Goal: Task Accomplishment & Management: Manage account settings

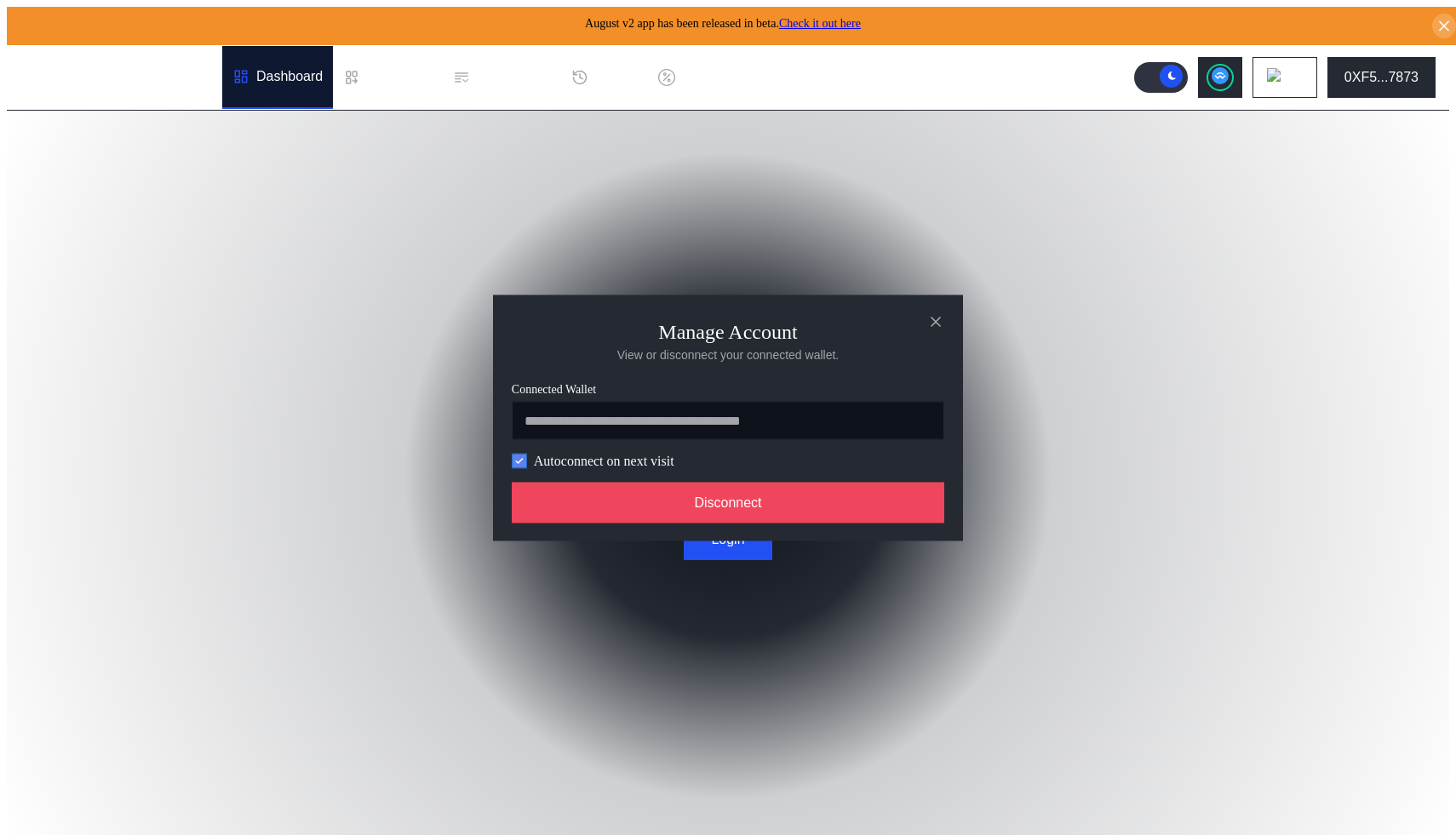
click at [519, 466] on icon "modal" at bounding box center [519, 460] width 10 height 10
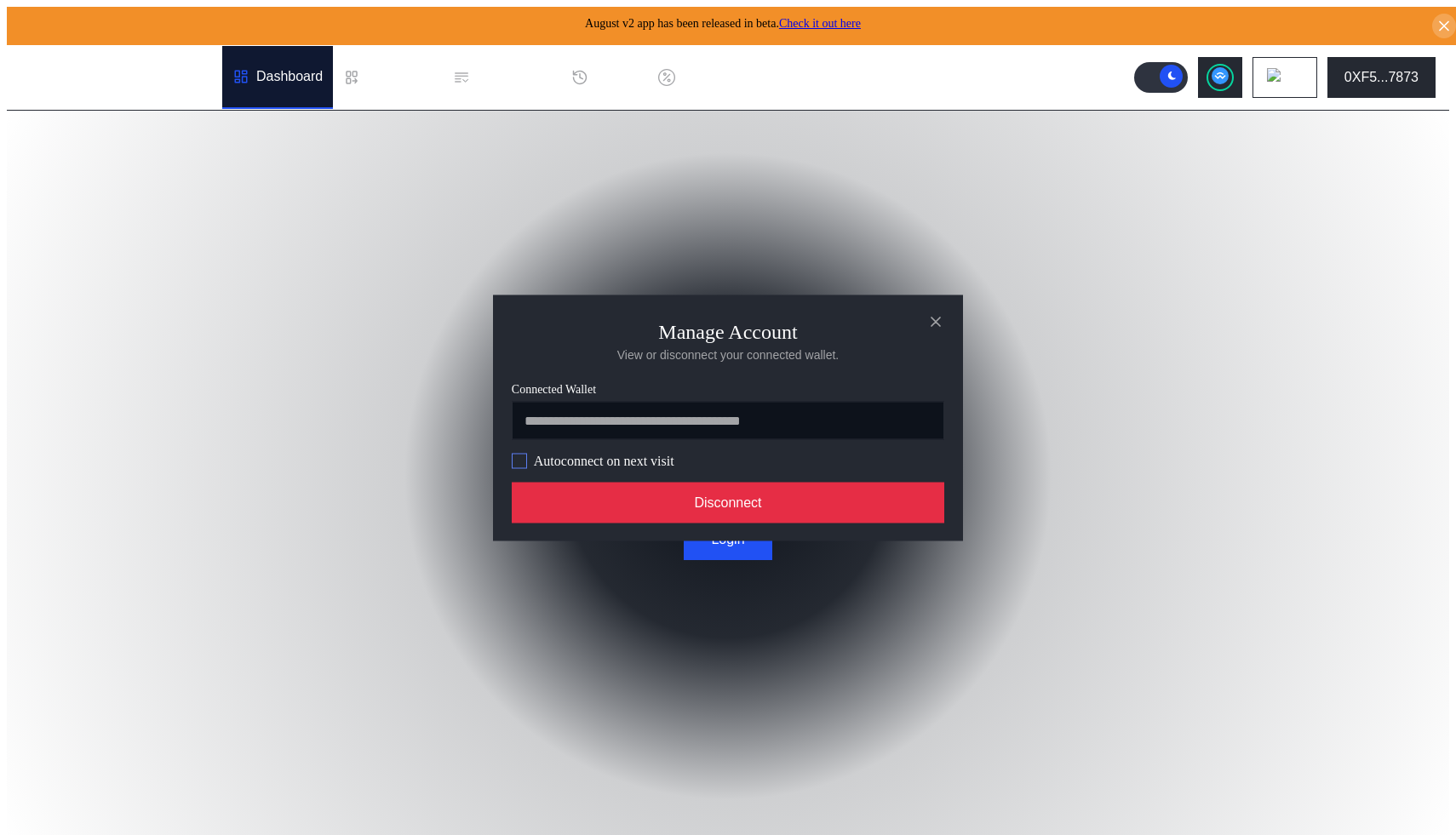
click at [649, 509] on button "Disconnect" at bounding box center [728, 502] width 433 height 41
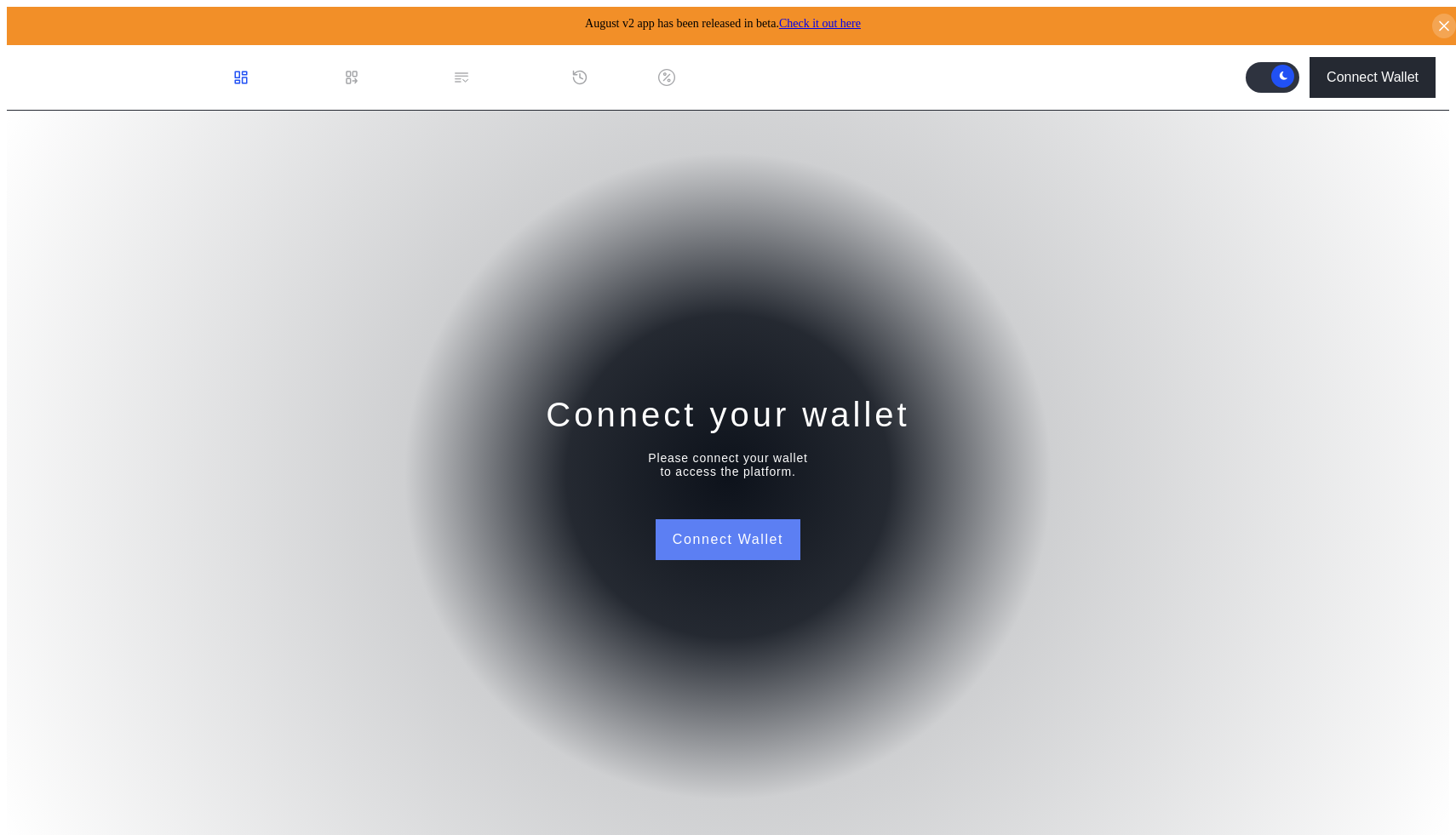
click at [728, 520] on button "Connect Wallet" at bounding box center [727, 539] width 145 height 41
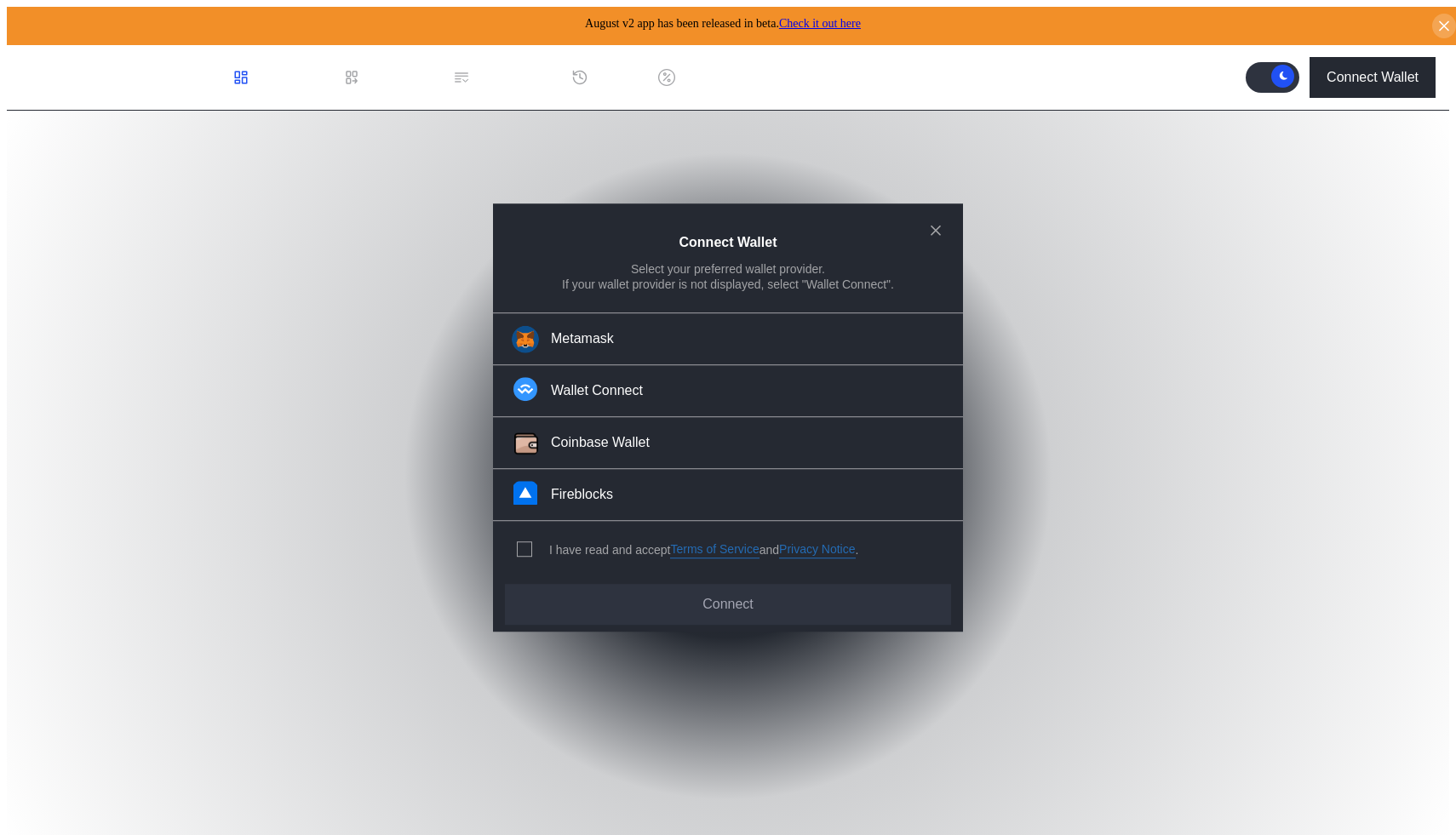
click at [515, 537] on div "I have read and accept Terms of Service and Privacy Notice ." at bounding box center [685, 549] width 383 height 56
click at [519, 543] on span "modal" at bounding box center [525, 550] width 14 height 14
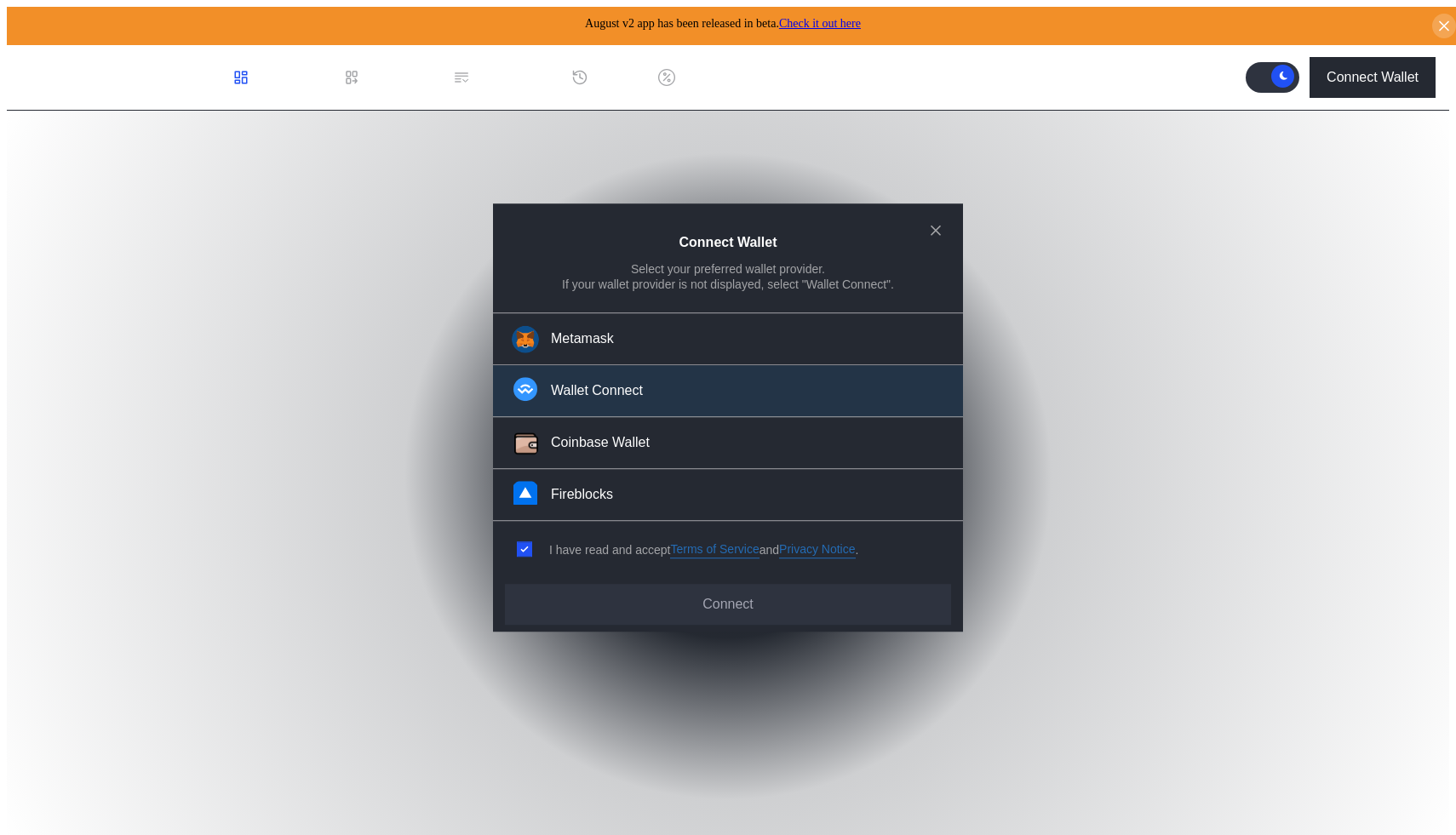
click at [601, 380] on button "Wallet Connect" at bounding box center [728, 392] width 470 height 52
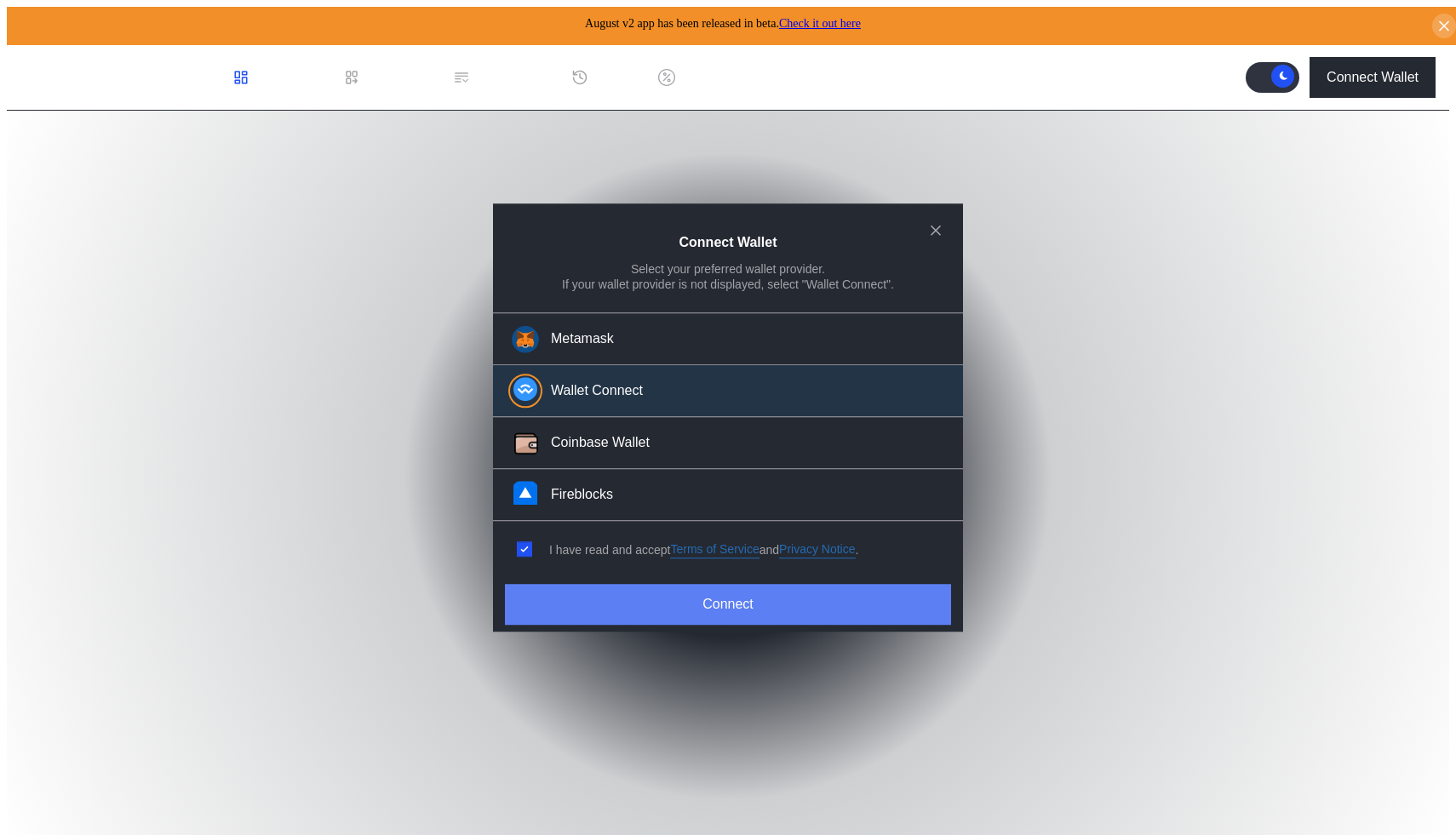
click at [718, 590] on button "Connect" at bounding box center [727, 604] width 446 height 41
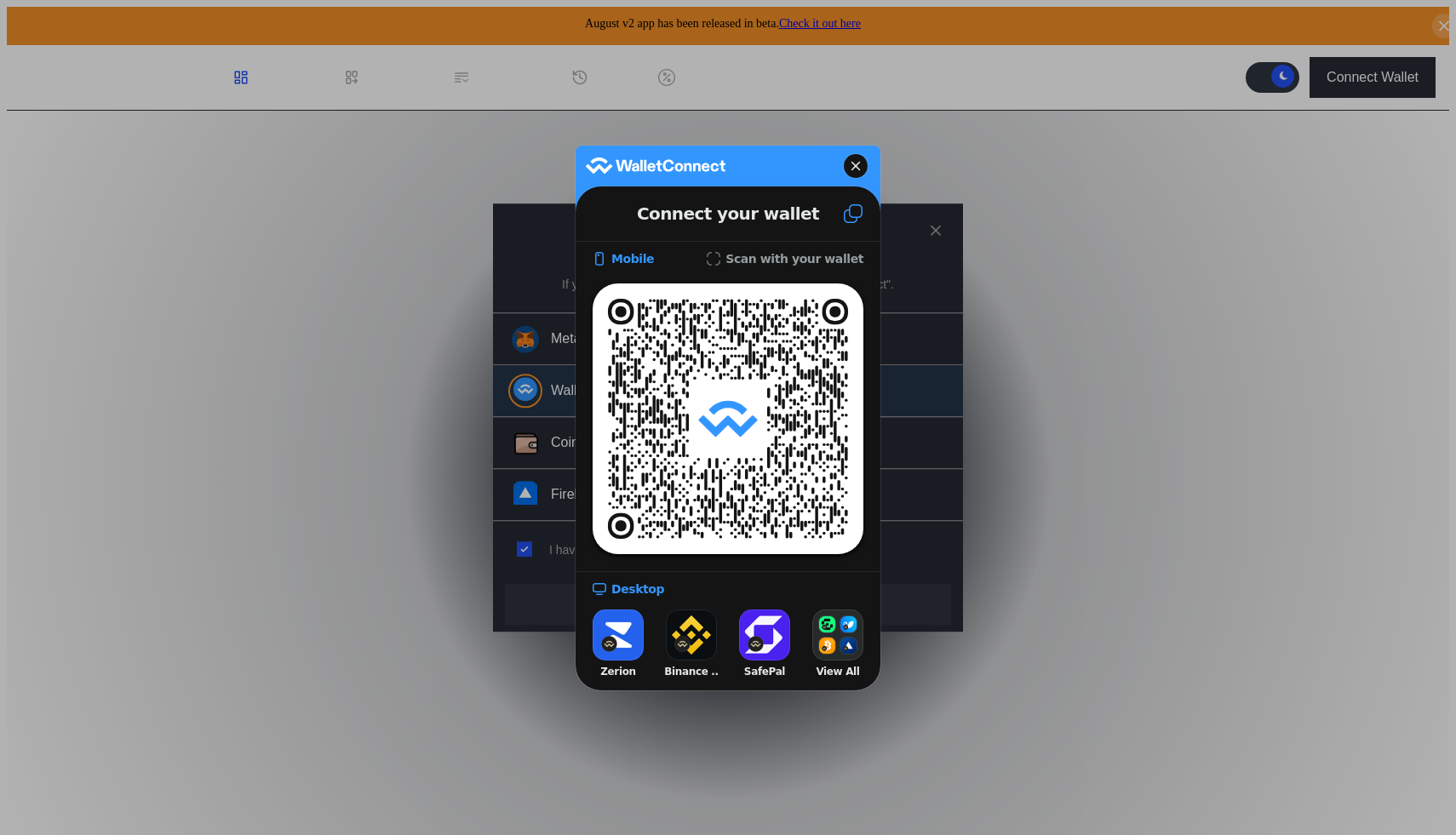
click at [856, 168] on icon at bounding box center [856, 166] width 10 height 24
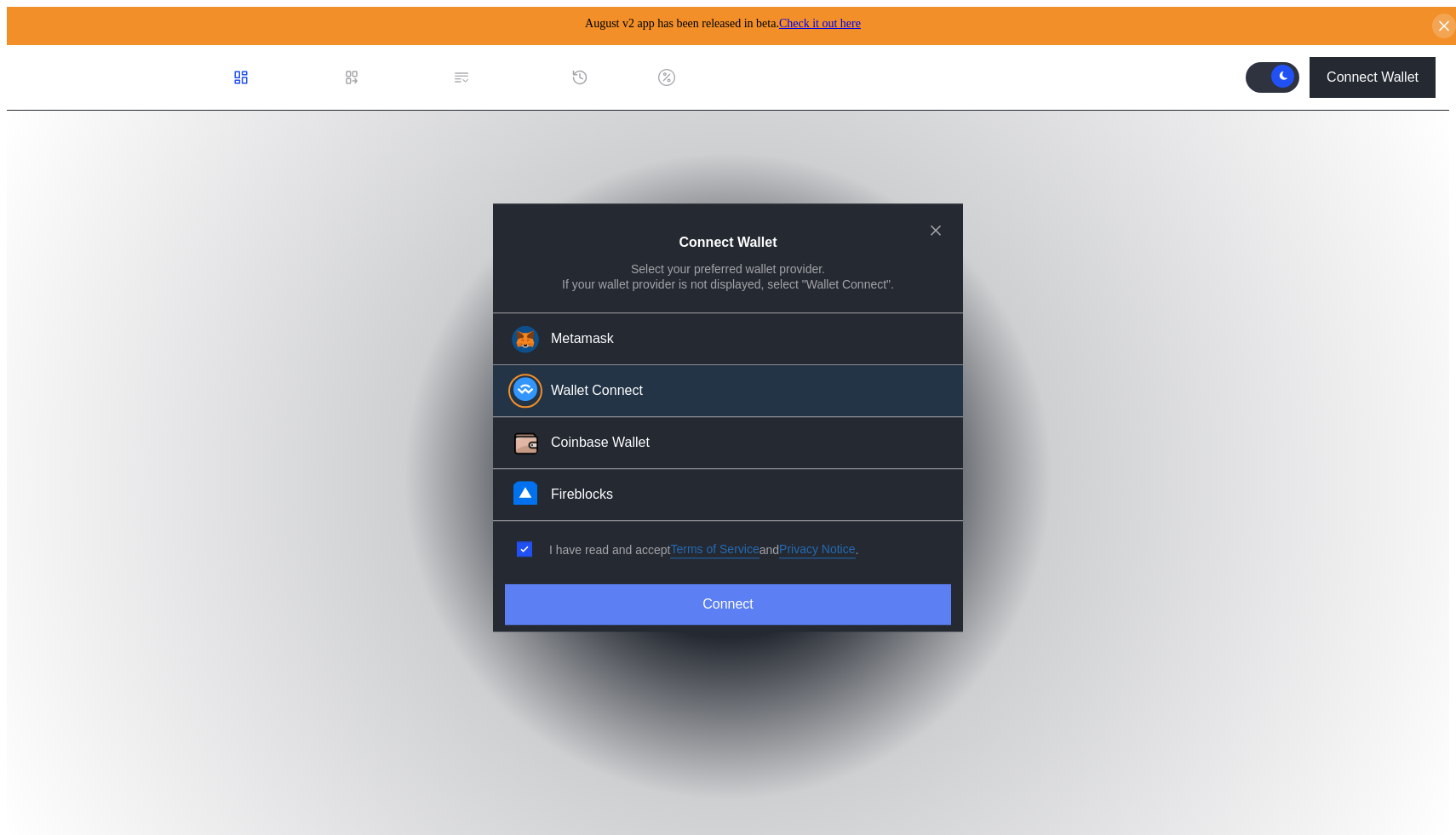
click at [668, 598] on button "Connect" at bounding box center [727, 604] width 446 height 41
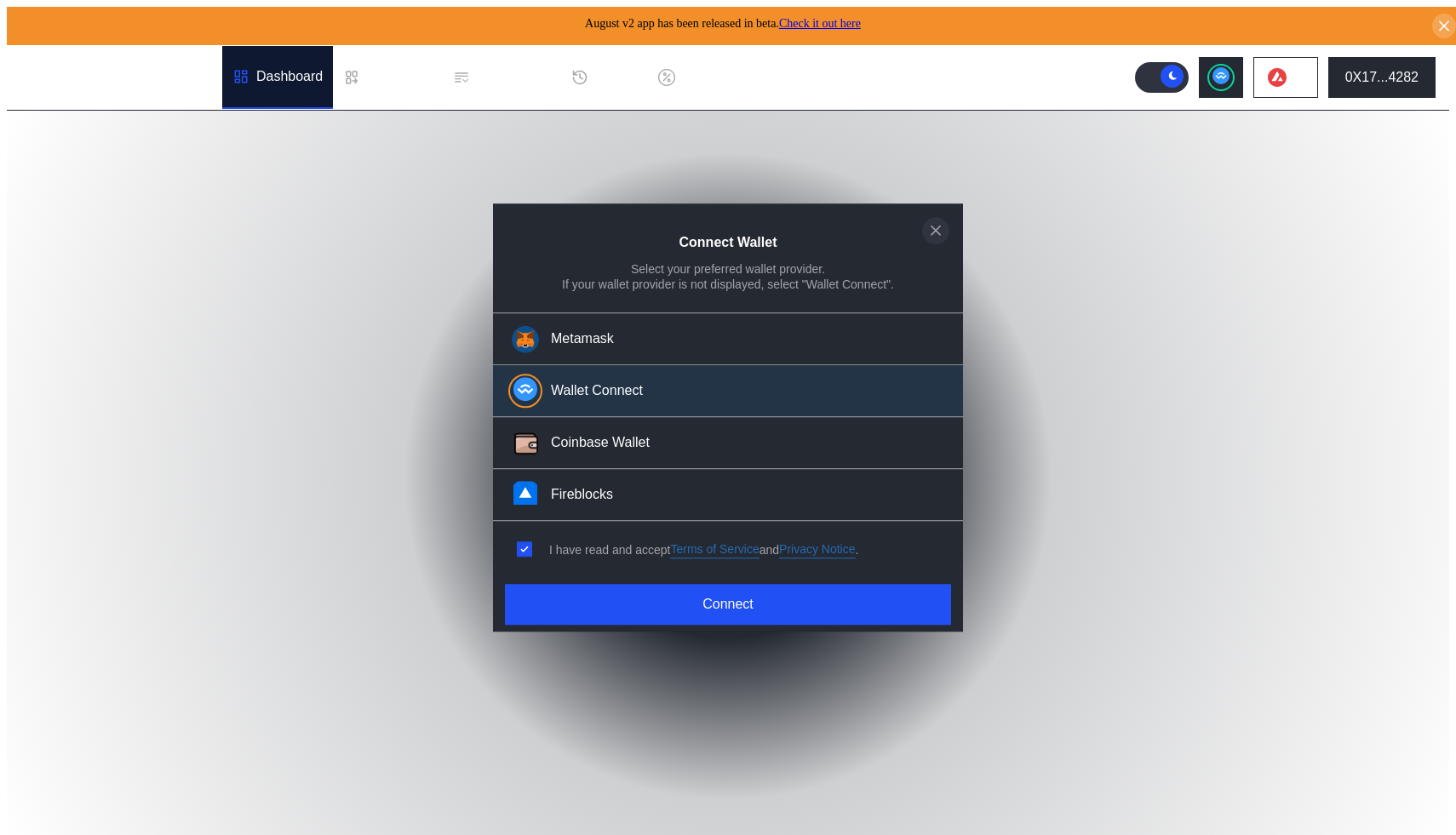
click at [943, 239] on icon "close modal" at bounding box center [936, 230] width 17 height 18
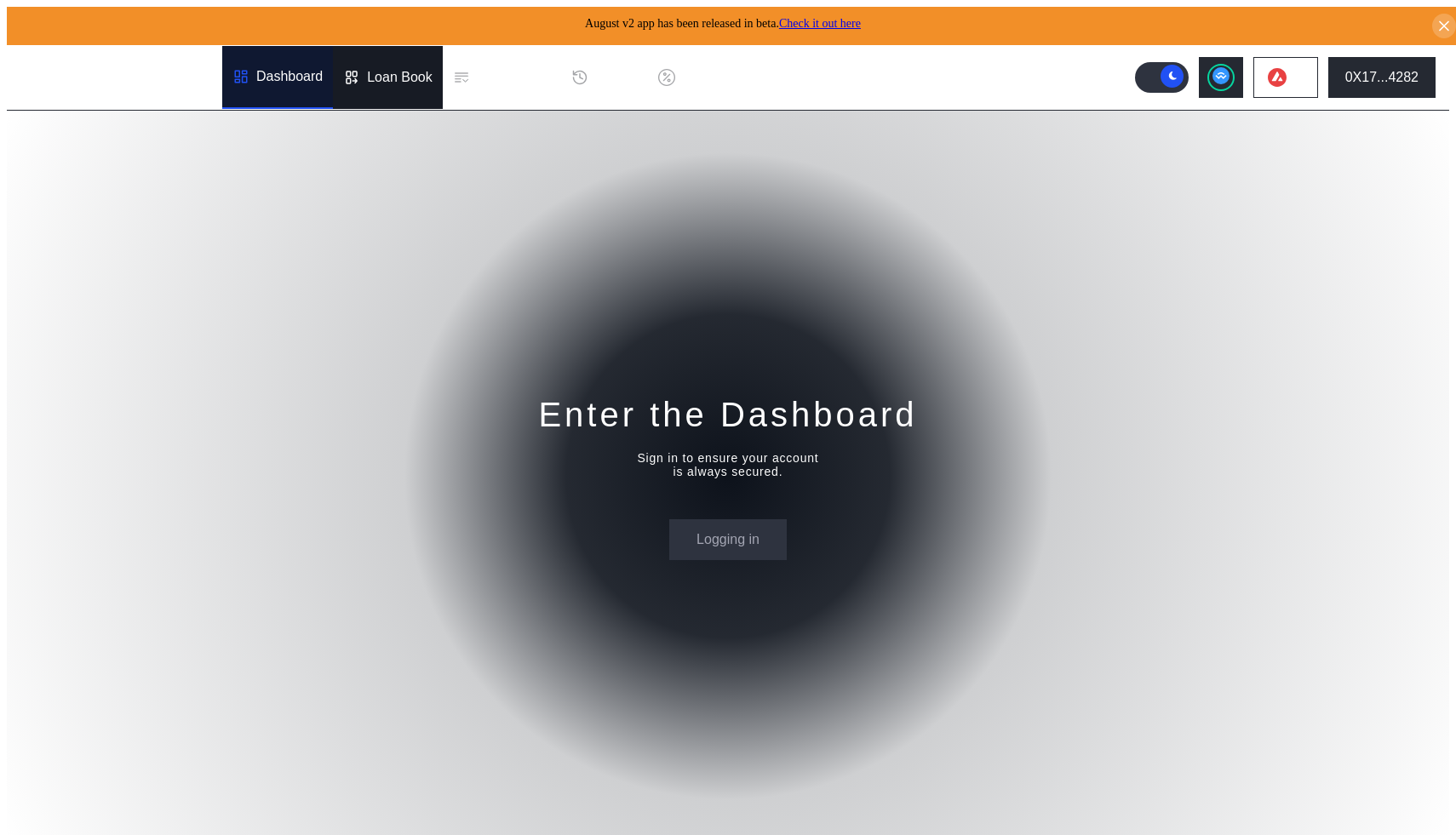
click at [392, 70] on div "Loan Book" at bounding box center [400, 78] width 66 height 16
click at [294, 74] on div "Dashboard" at bounding box center [289, 78] width 67 height 16
click at [1394, 86] on button "0X17...4282" at bounding box center [1382, 77] width 107 height 41
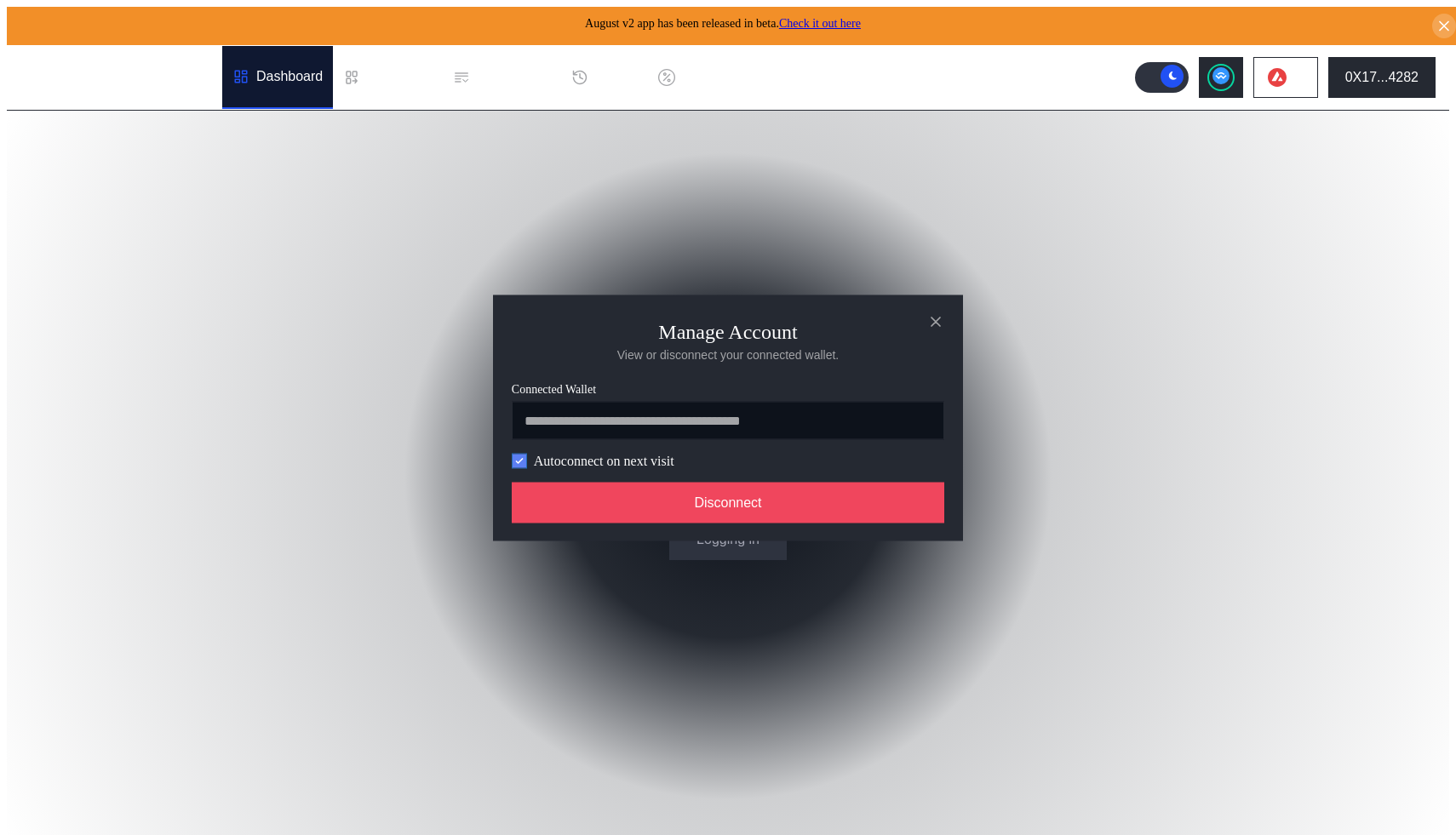
click at [517, 466] on icon "modal" at bounding box center [519, 460] width 10 height 10
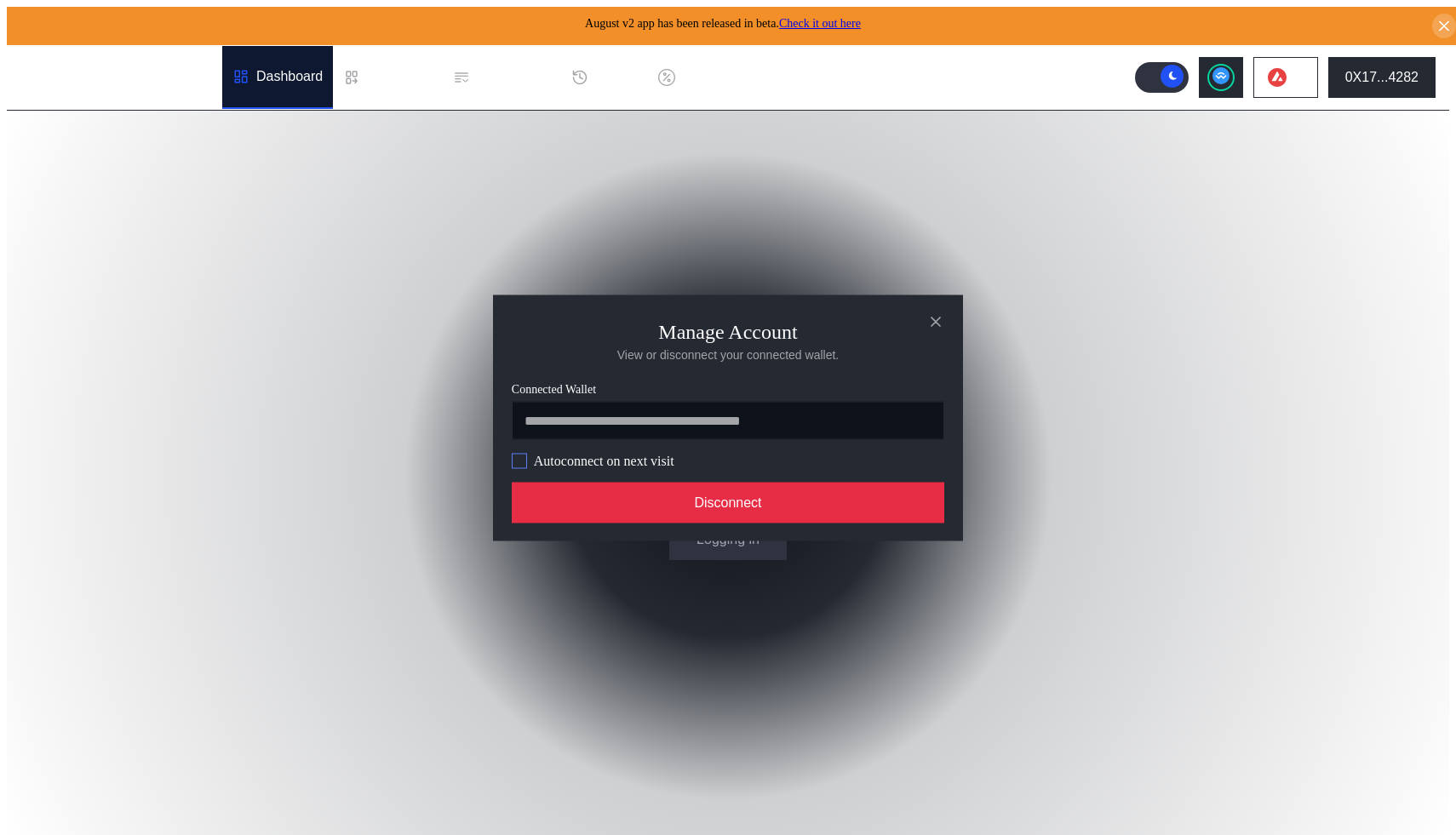
click at [604, 504] on button "Disconnect" at bounding box center [728, 502] width 433 height 41
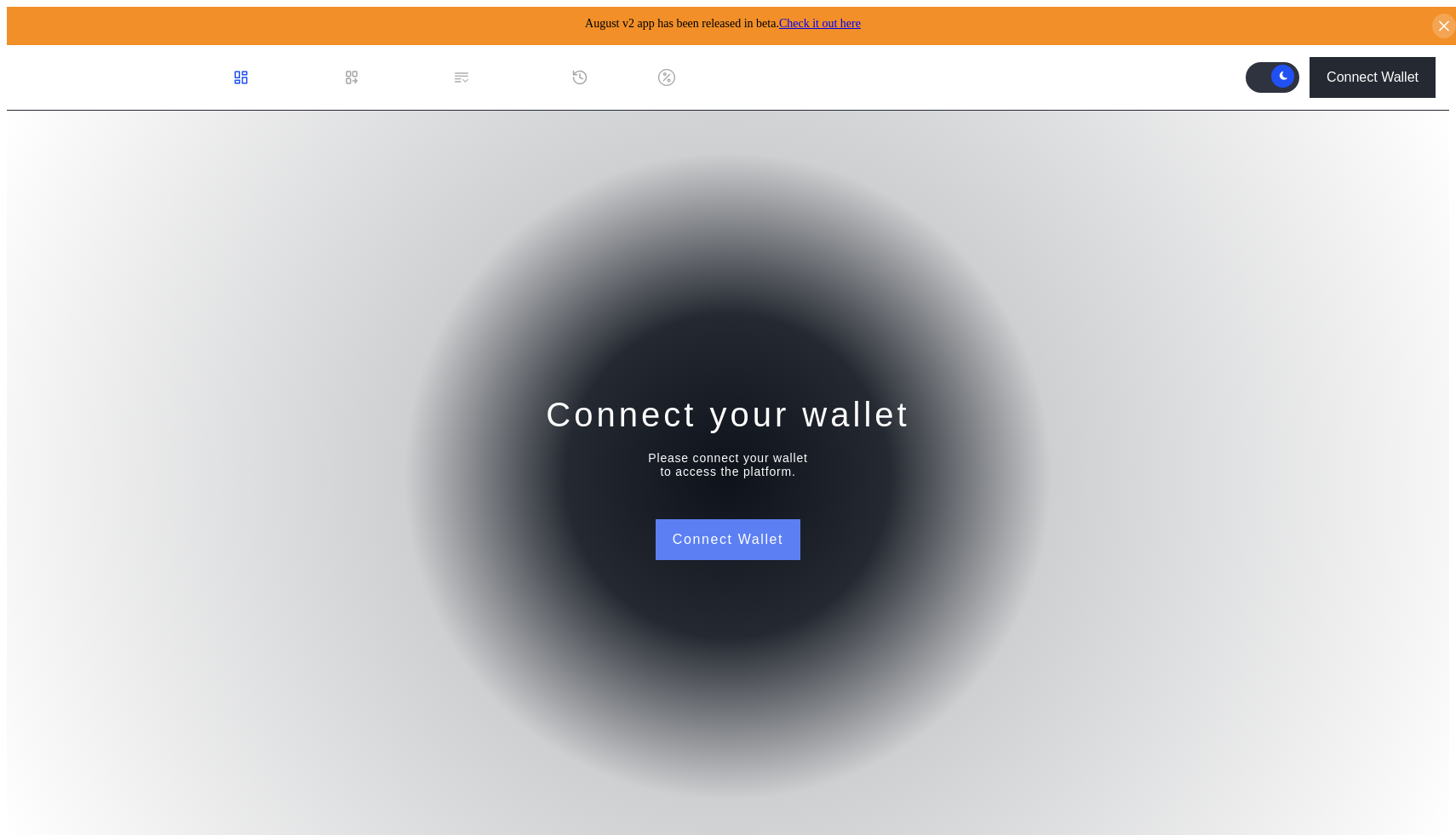
click at [701, 542] on button "Connect Wallet" at bounding box center [727, 539] width 145 height 41
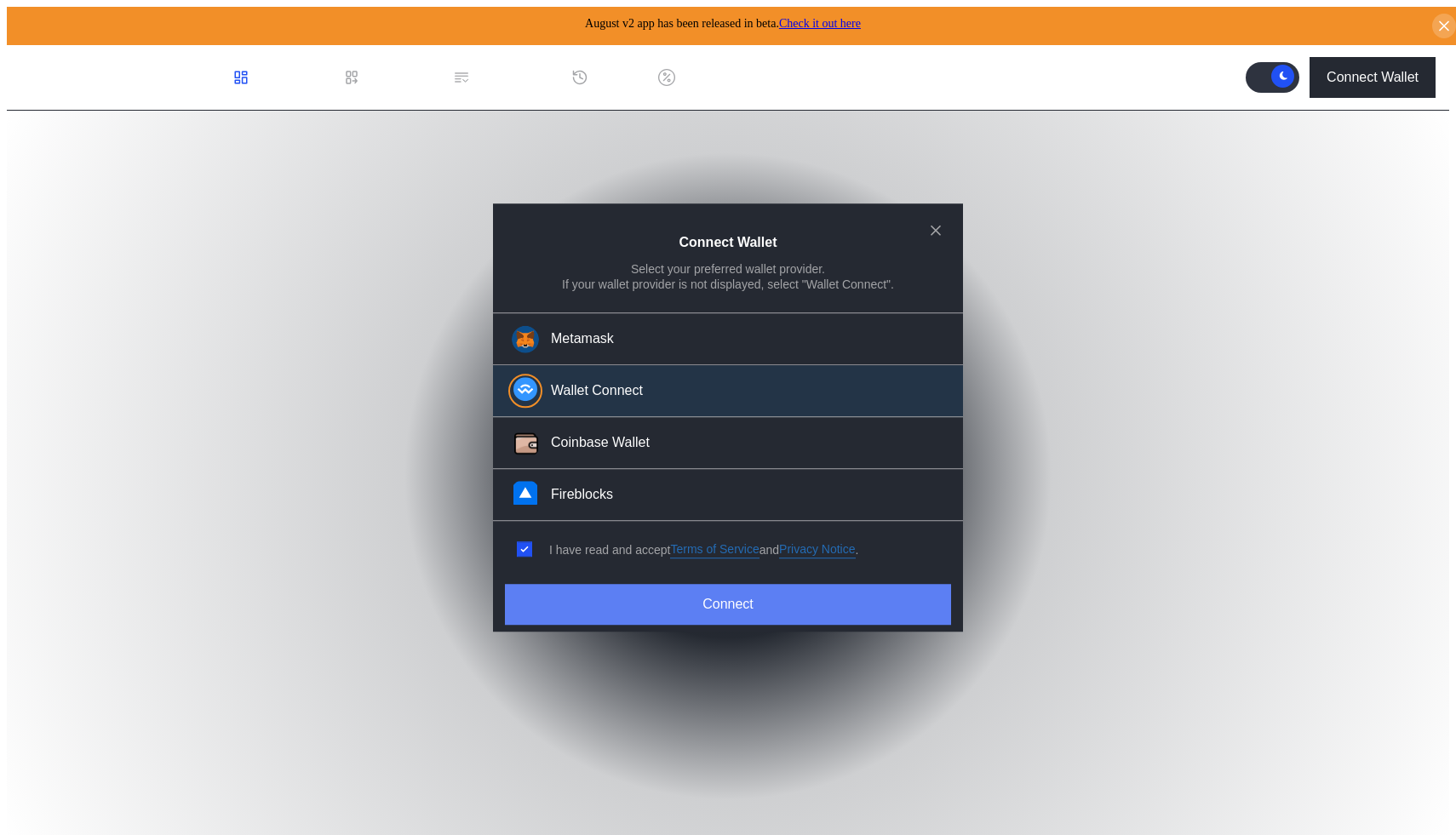
click at [661, 595] on button "Connect" at bounding box center [727, 604] width 446 height 41
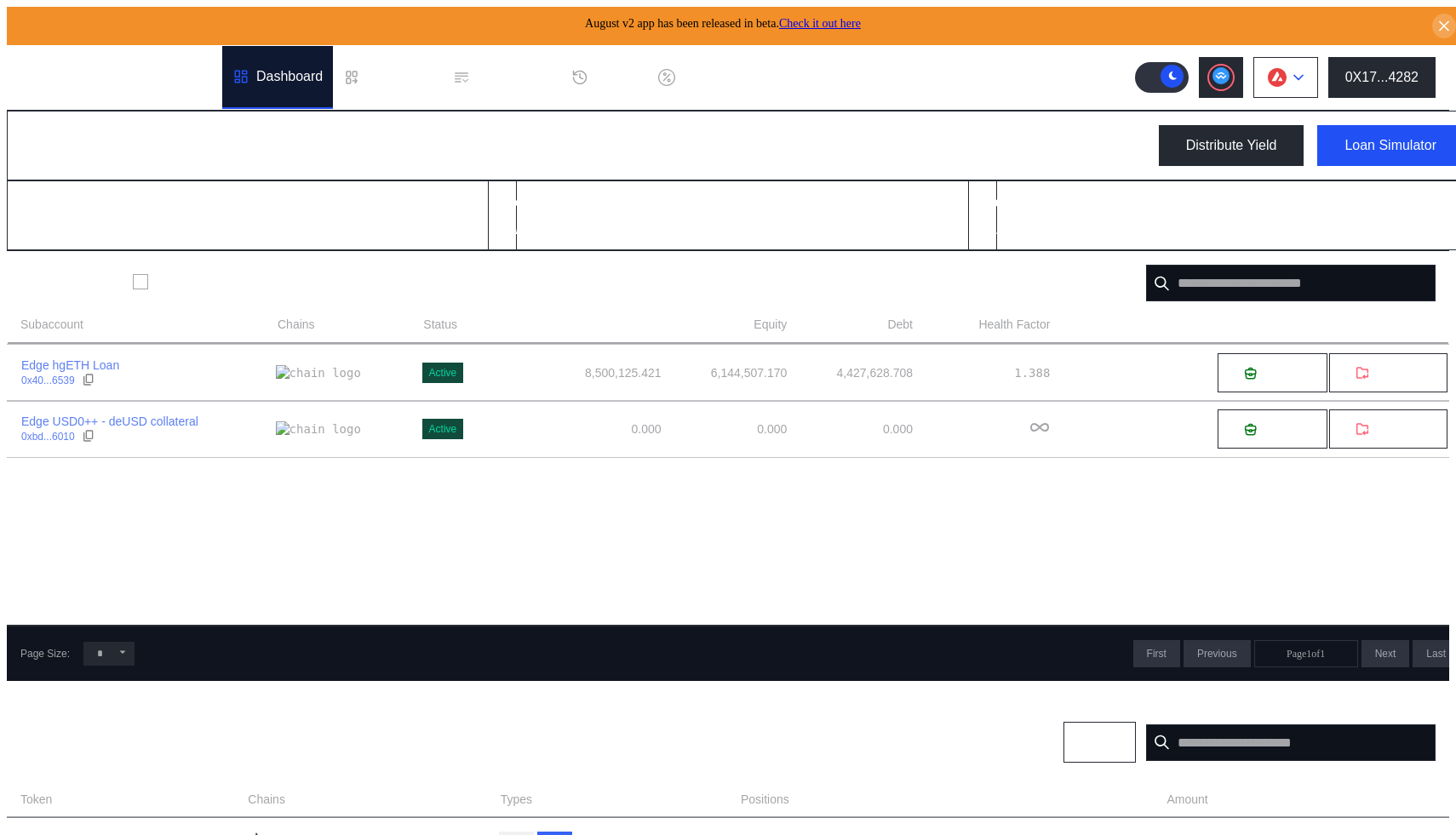
click at [1286, 76] on img at bounding box center [1278, 78] width 19 height 19
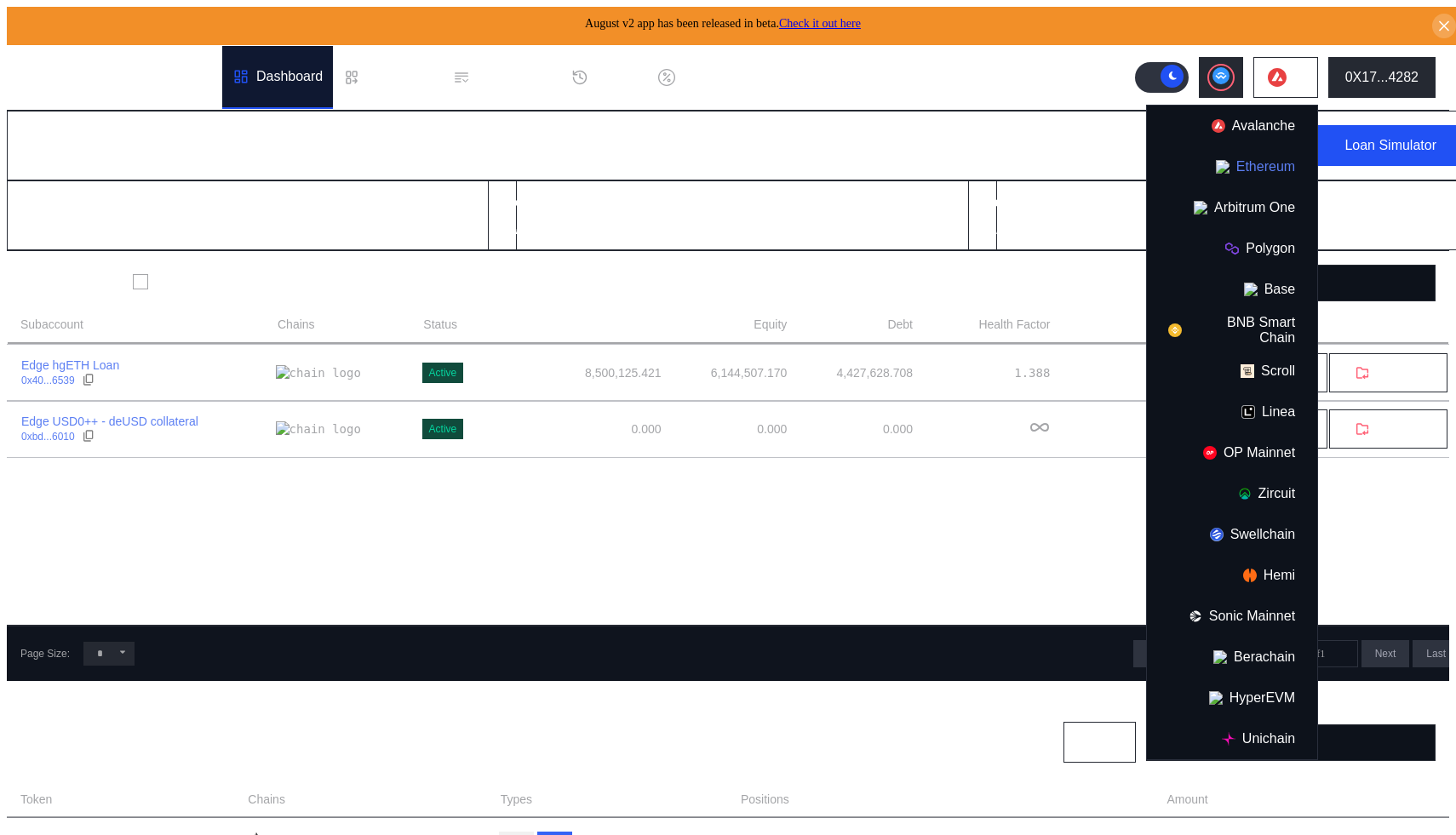
click at [1276, 159] on button "Ethereum" at bounding box center [1232, 166] width 171 height 41
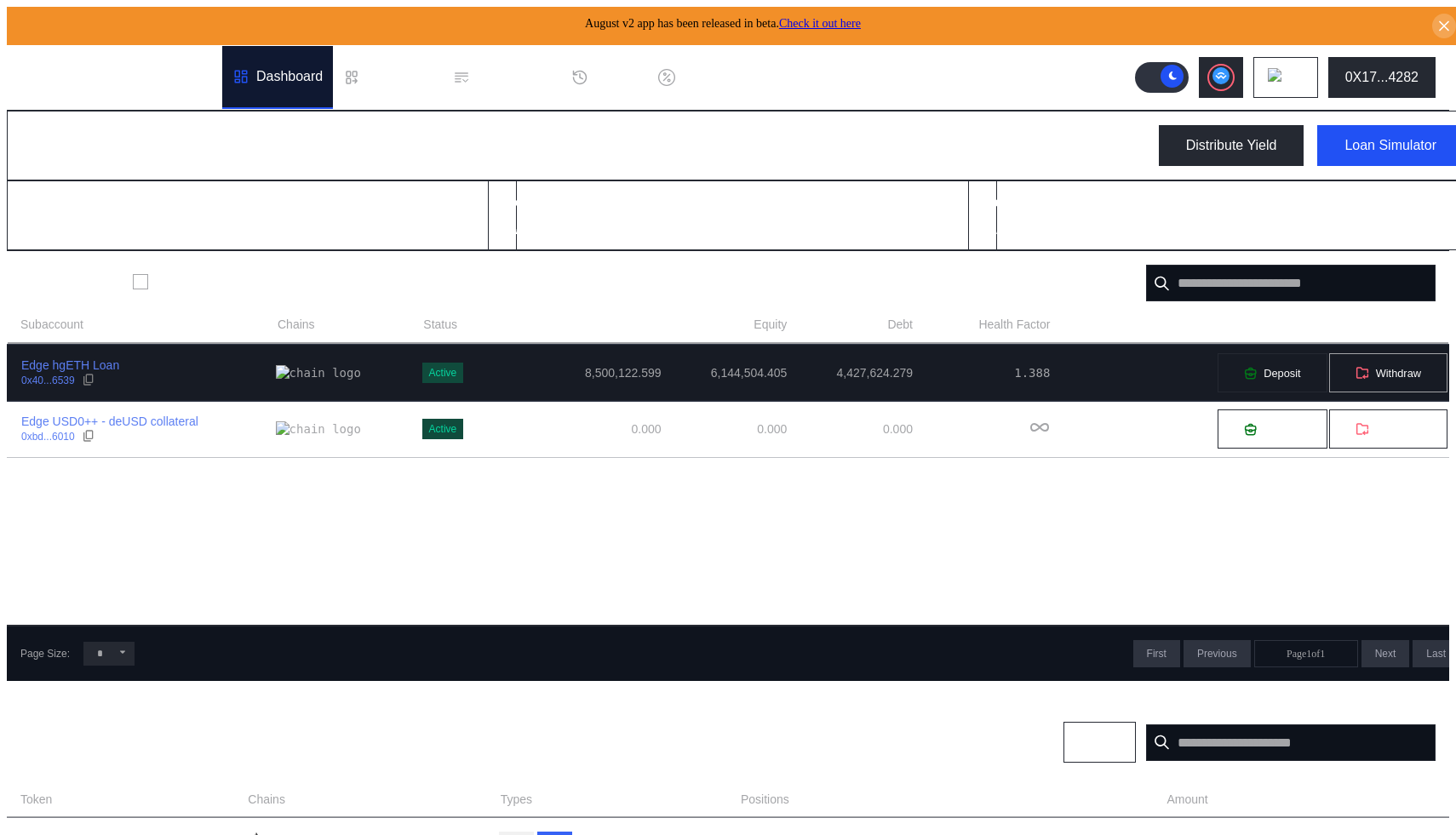
click at [1376, 374] on span "Withdraw" at bounding box center [1399, 373] width 45 height 13
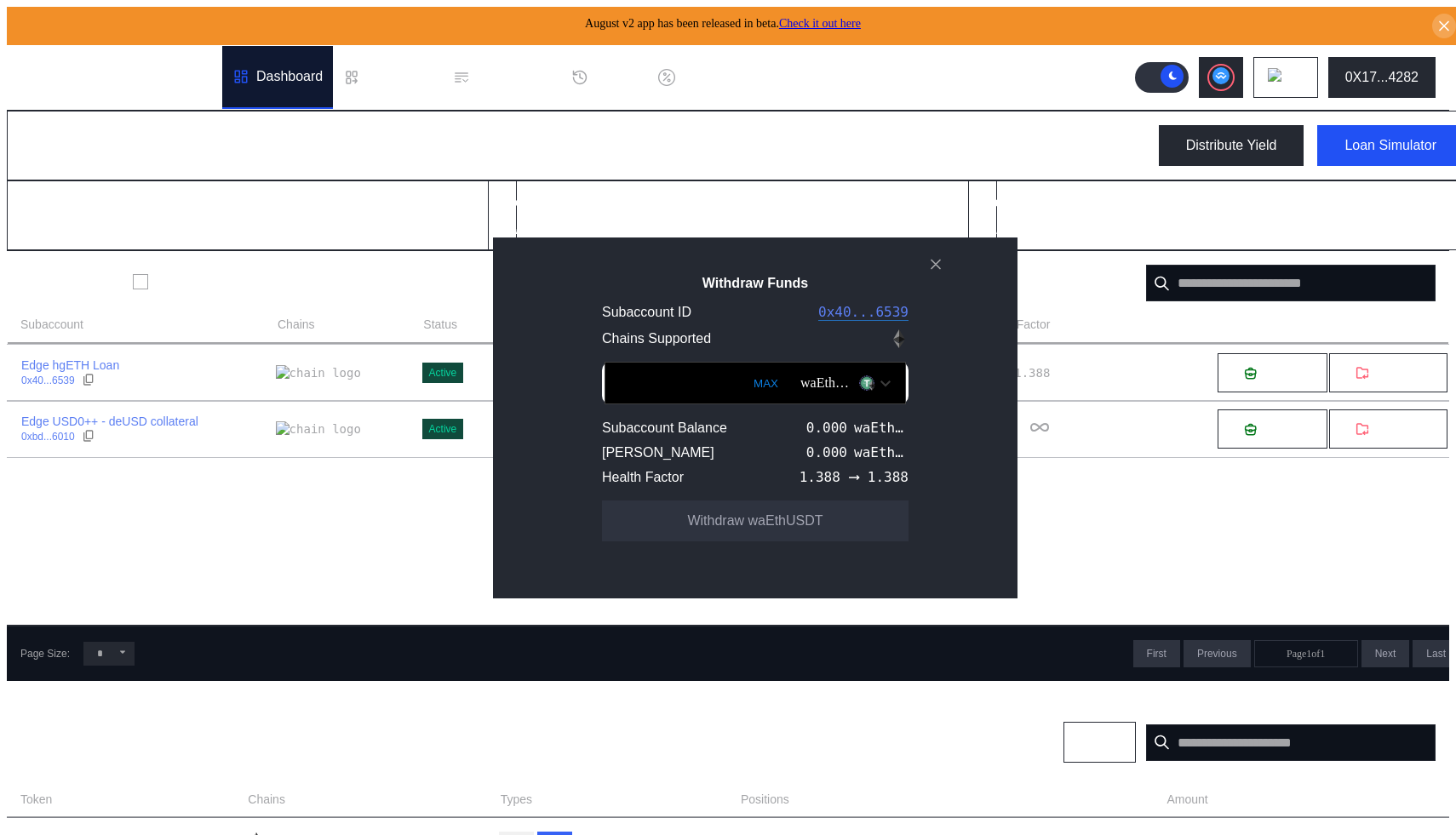
click at [860, 397] on div "waEthUSDT" at bounding box center [846, 382] width 107 height 29
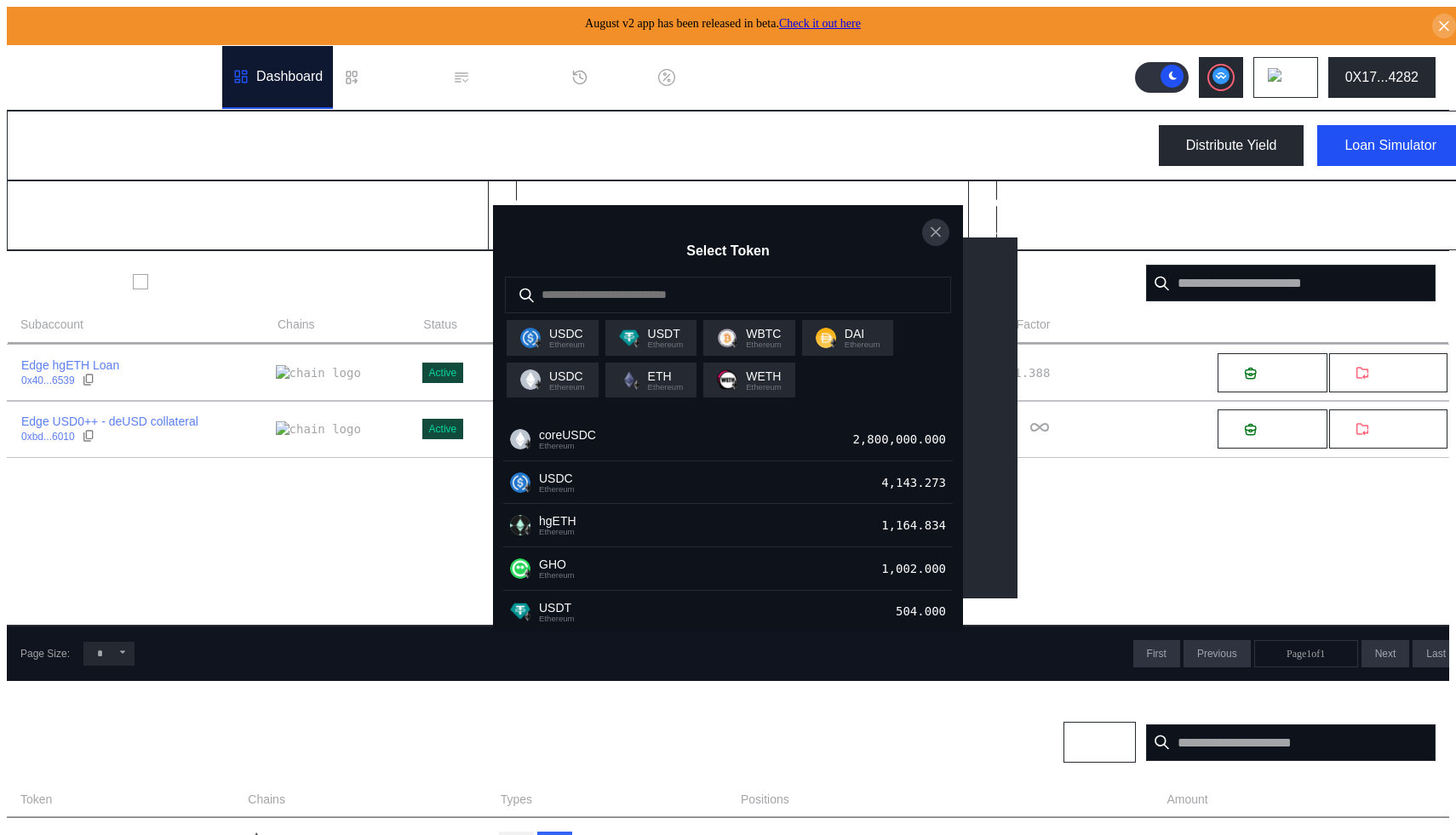
click at [931, 233] on icon "close modal" at bounding box center [936, 232] width 17 height 18
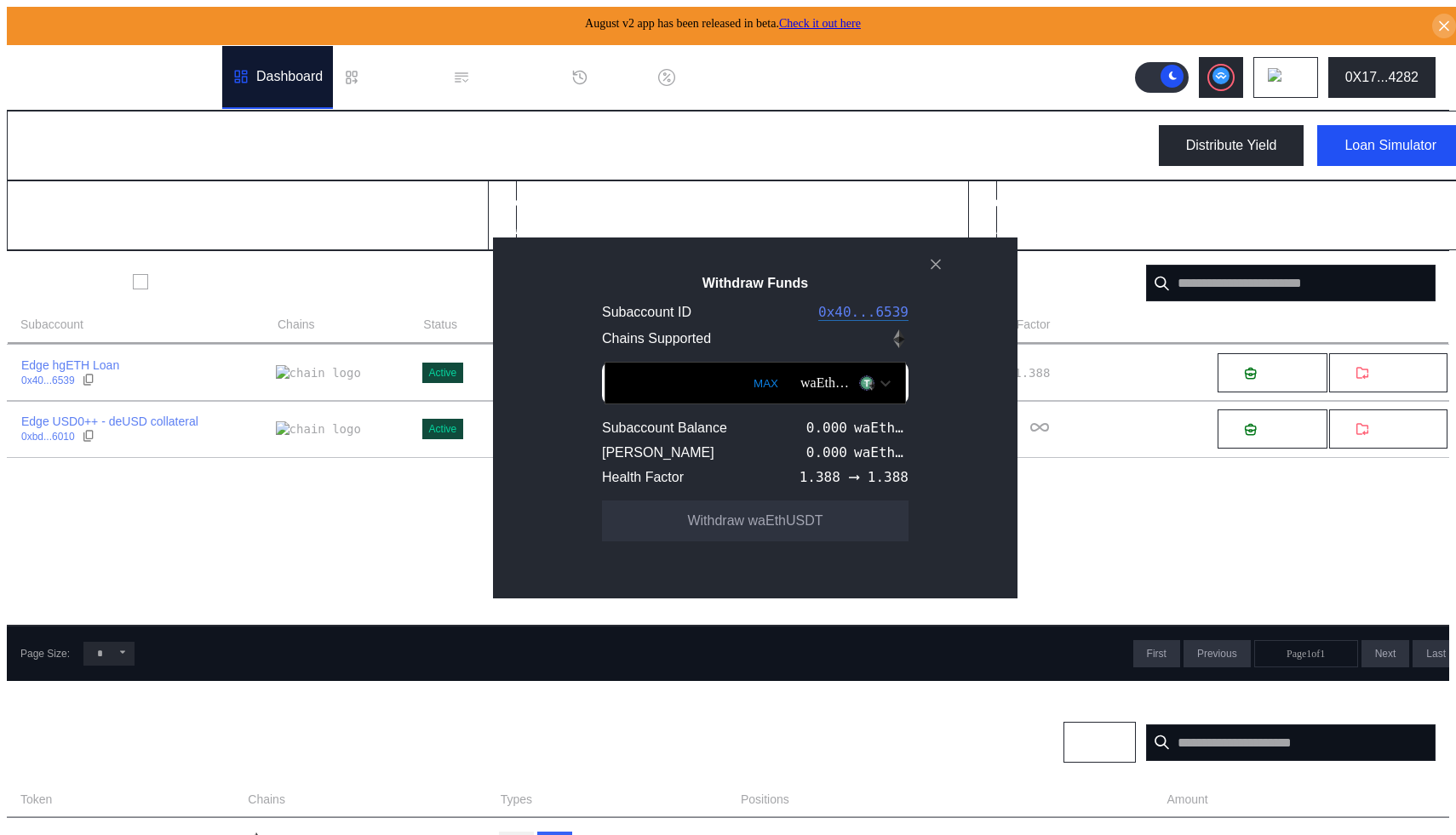
click at [855, 386] on div "waEthUSDT" at bounding box center [846, 382] width 107 height 29
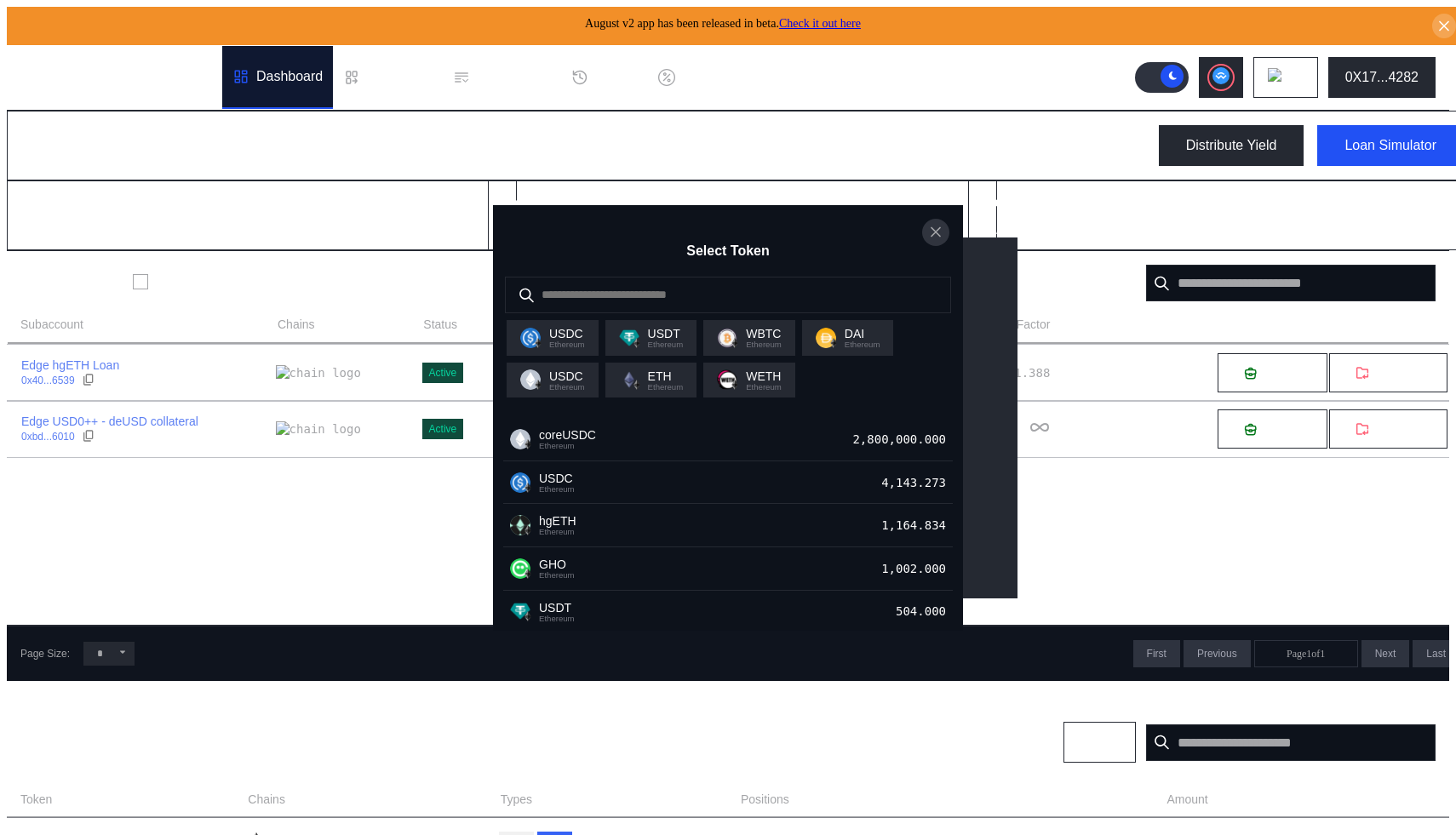
click at [931, 228] on icon "close modal" at bounding box center [936, 233] width 9 height 9
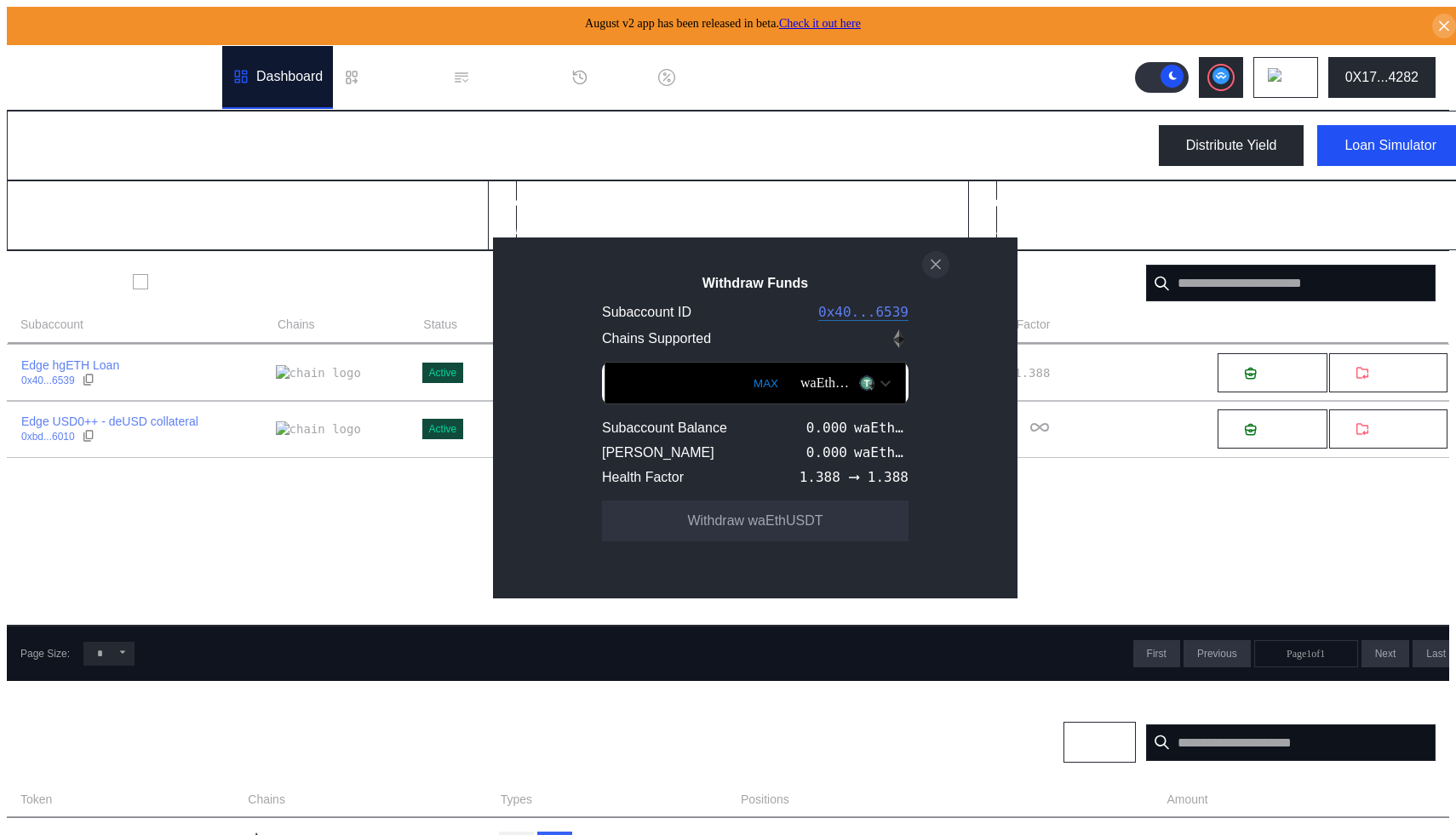
click at [934, 268] on icon "close modal" at bounding box center [936, 265] width 9 height 9
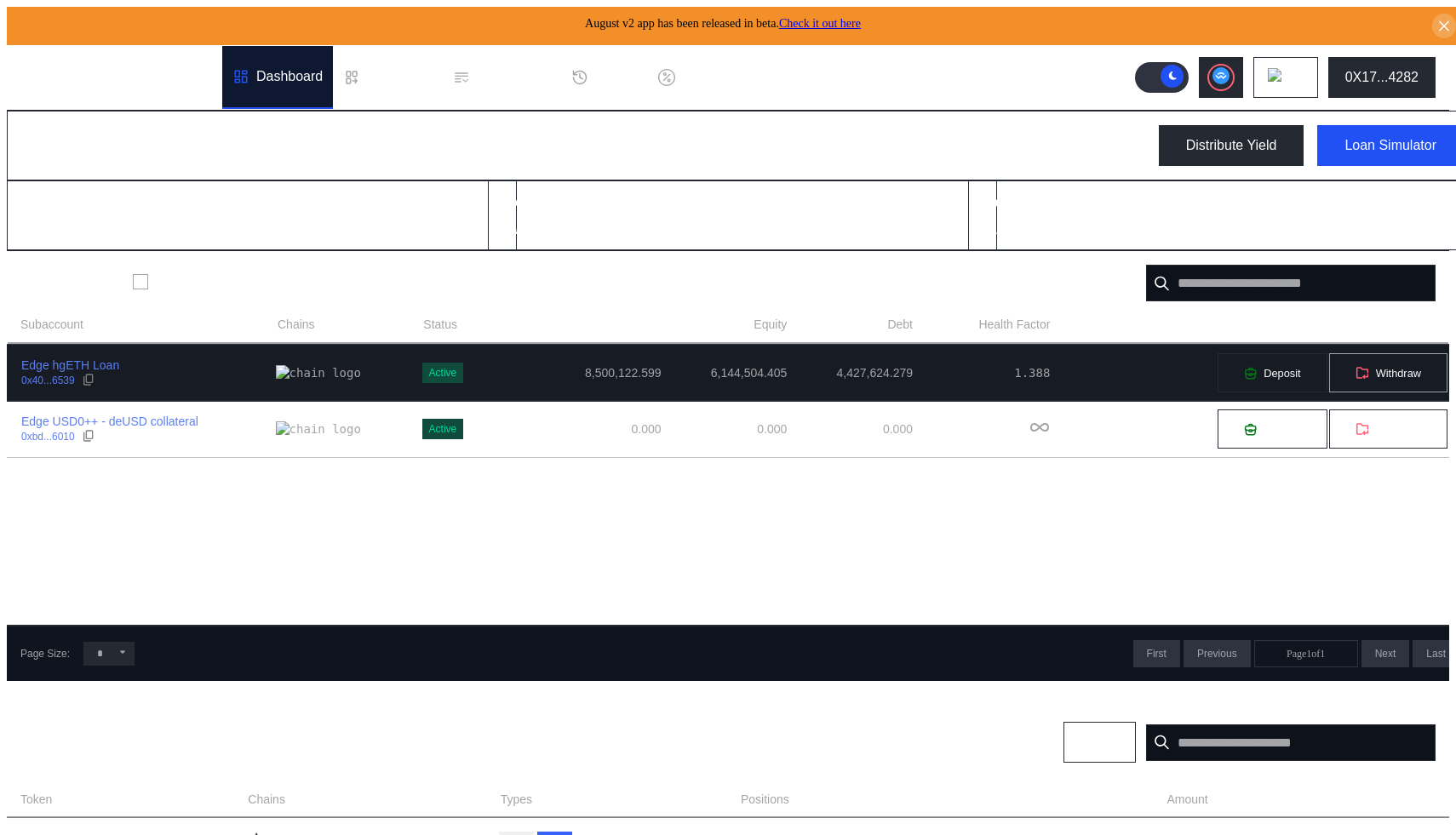
click at [1360, 384] on button "Withdraw" at bounding box center [1388, 372] width 120 height 41
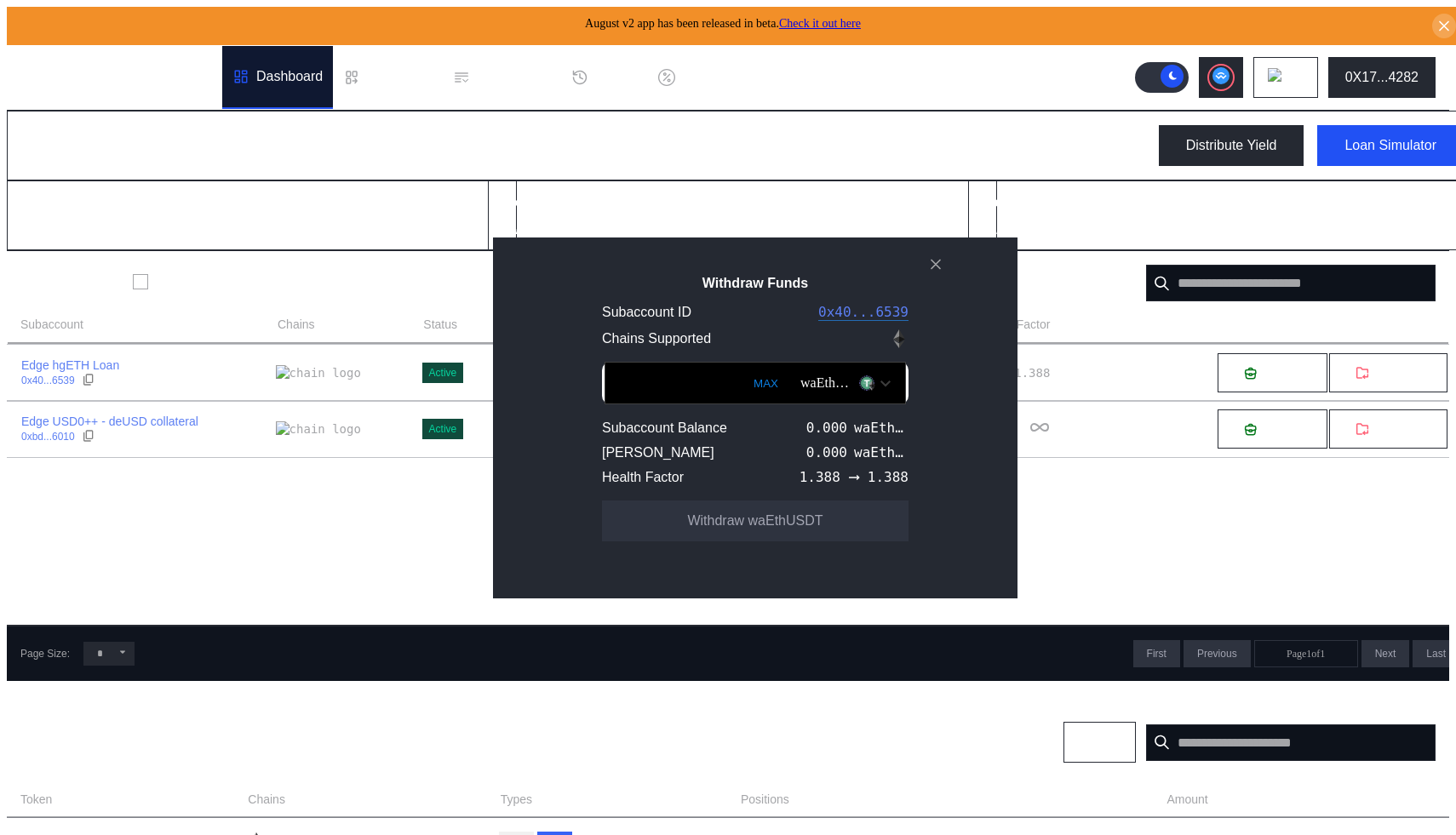
click at [869, 377] on input "Withdraw Funds" at bounding box center [755, 382] width 301 height 42
click at [858, 397] on div "waEthUSDT" at bounding box center [846, 382] width 107 height 29
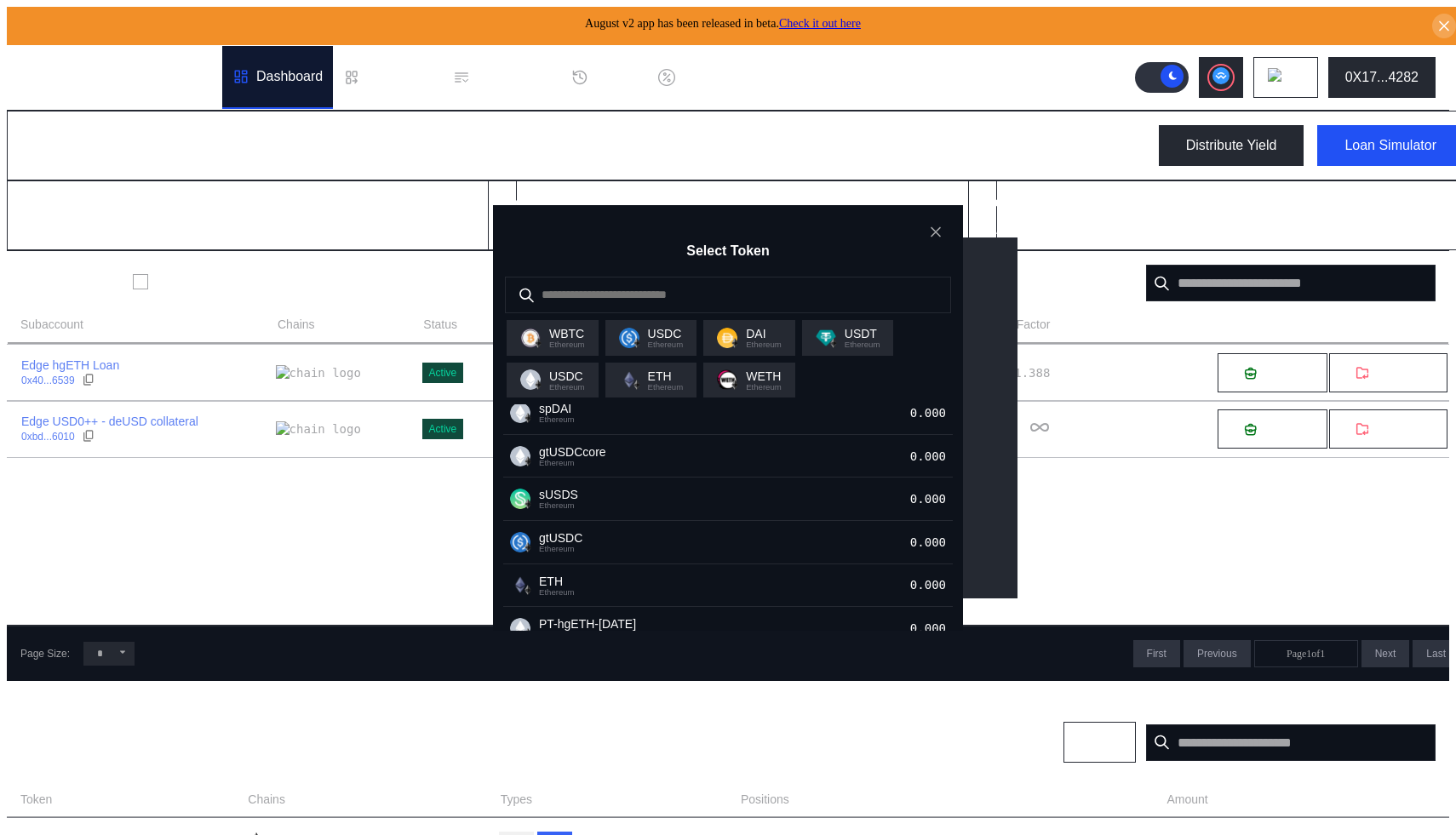
scroll to position [465, 0]
click at [929, 232] on icon "close modal" at bounding box center [936, 232] width 17 height 18
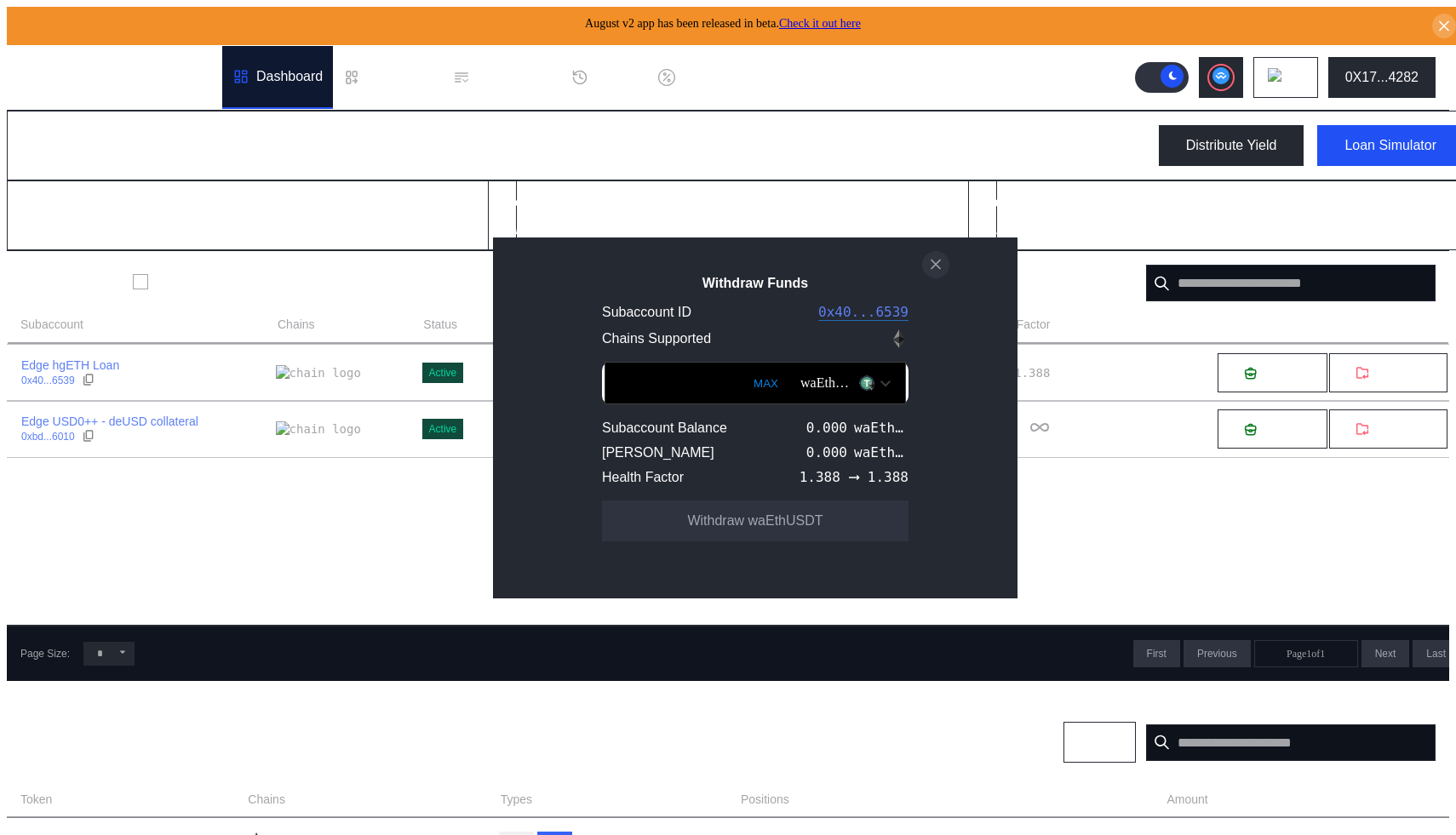
click at [933, 269] on icon "close modal" at bounding box center [936, 265] width 9 height 9
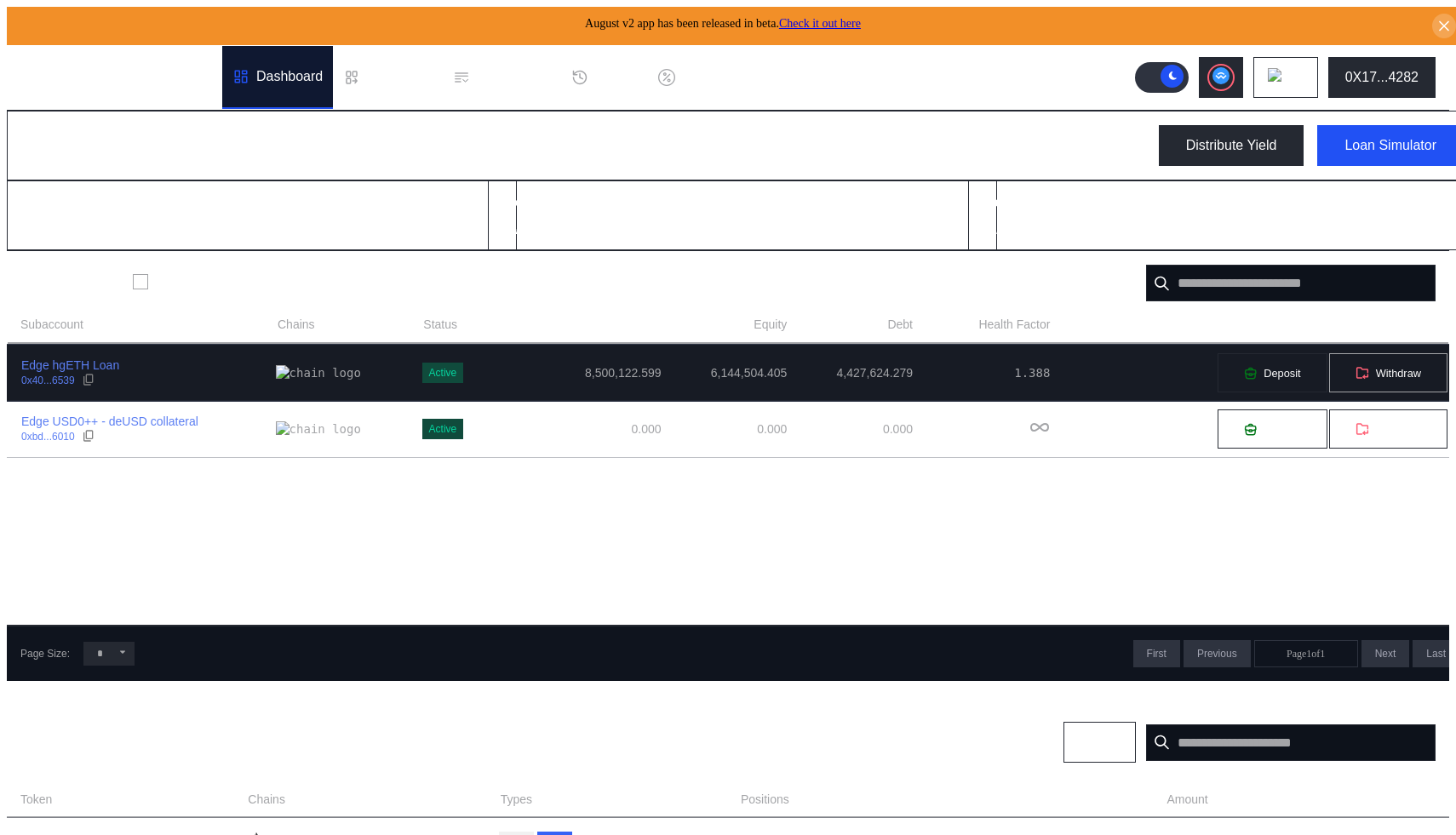
click at [1387, 376] on span "Withdraw" at bounding box center [1399, 373] width 45 height 13
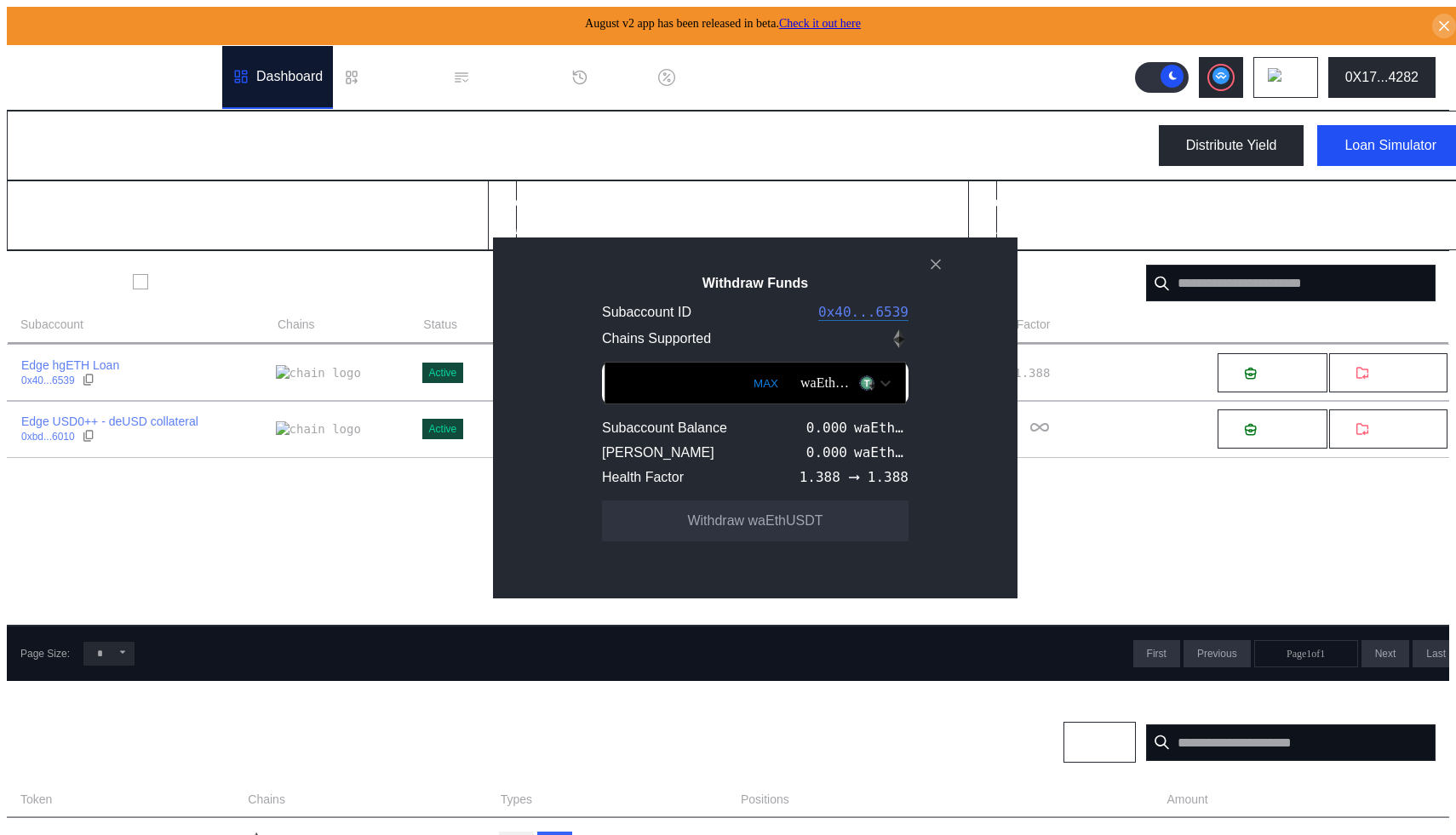
click at [880, 388] on img "Open menu for selecting token for payment" at bounding box center [886, 383] width 10 height 8
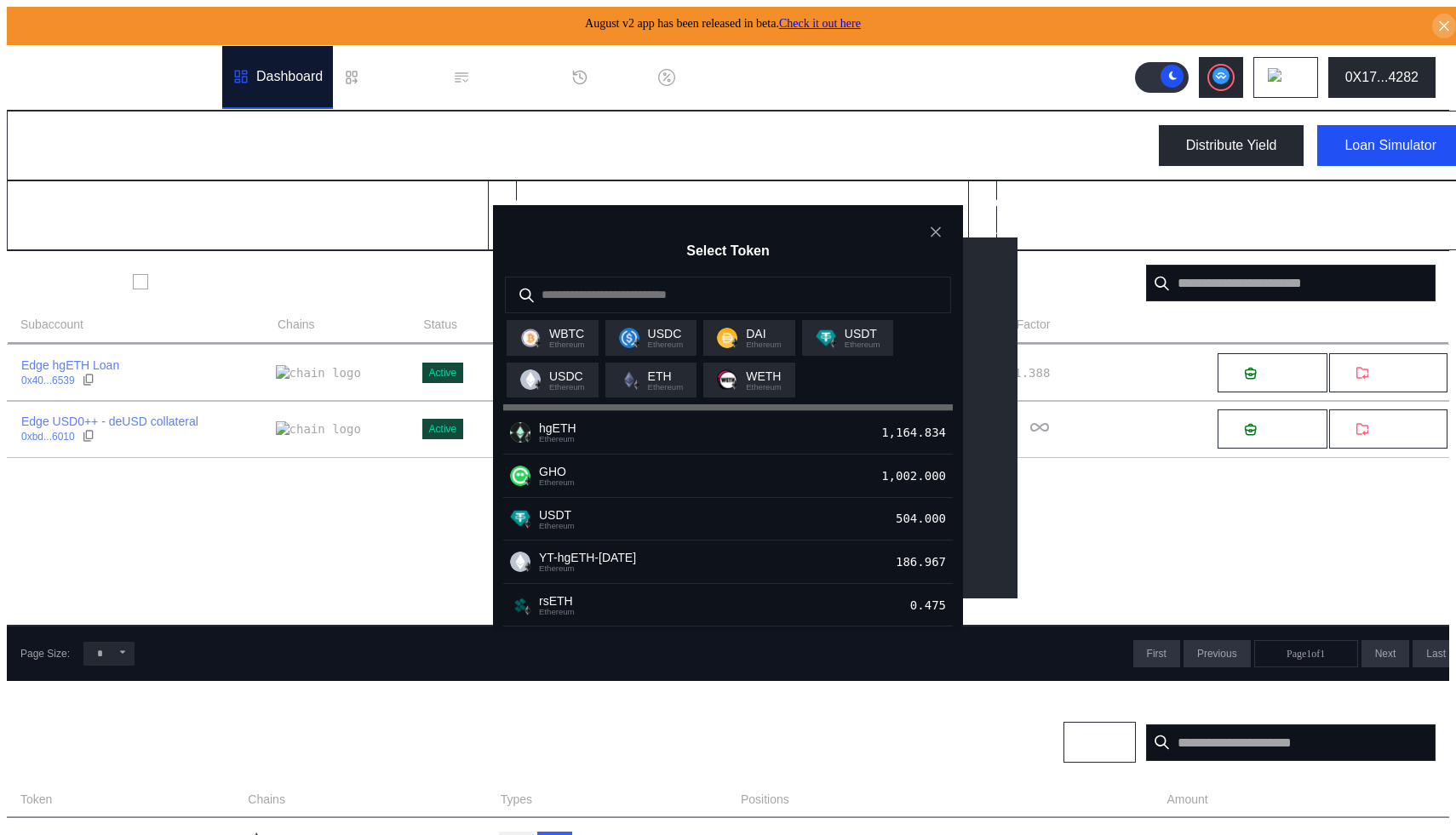
scroll to position [96, 0]
click at [937, 234] on icon "close modal" at bounding box center [936, 232] width 17 height 18
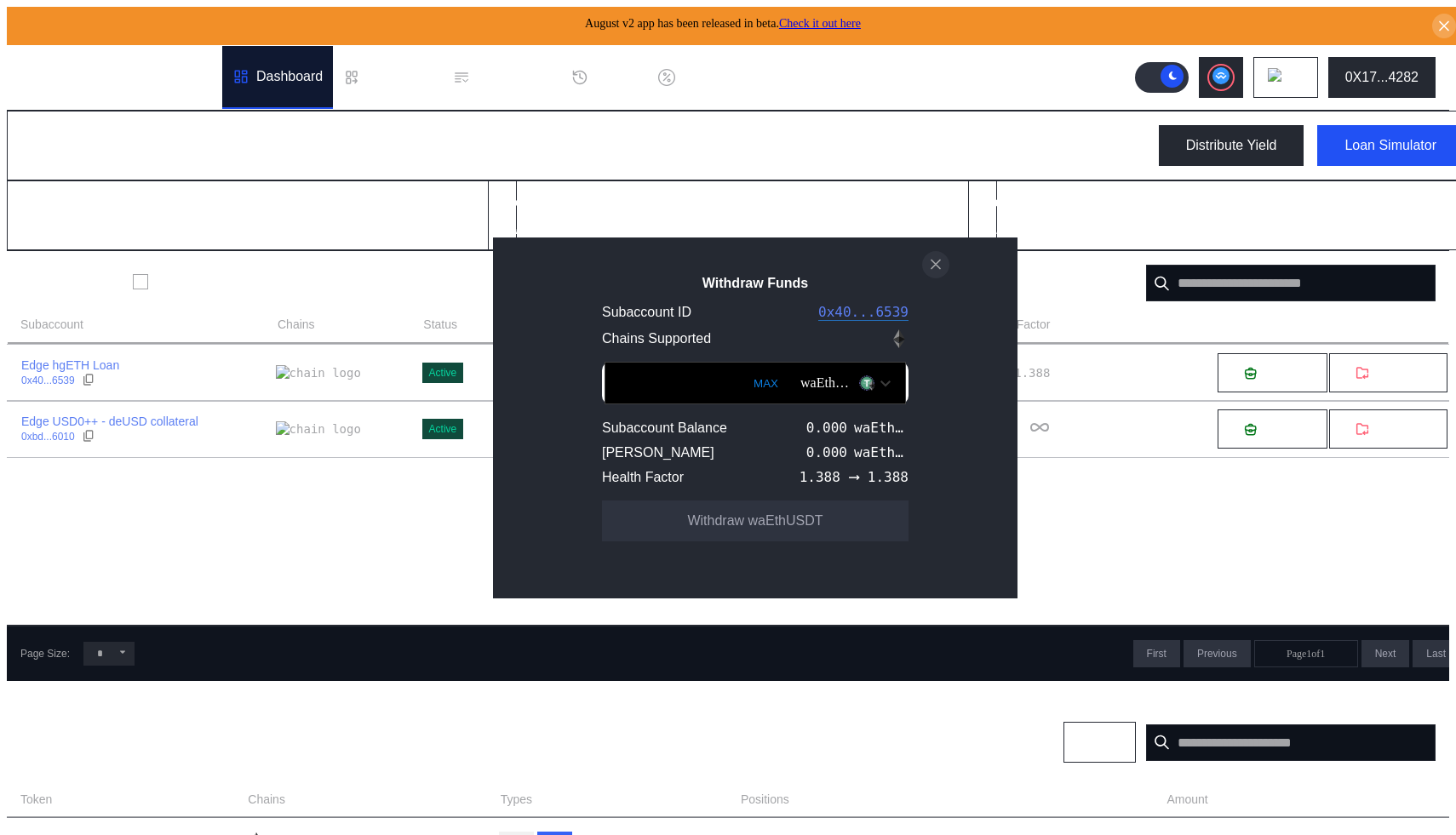
click at [933, 264] on icon "close modal" at bounding box center [936, 264] width 17 height 18
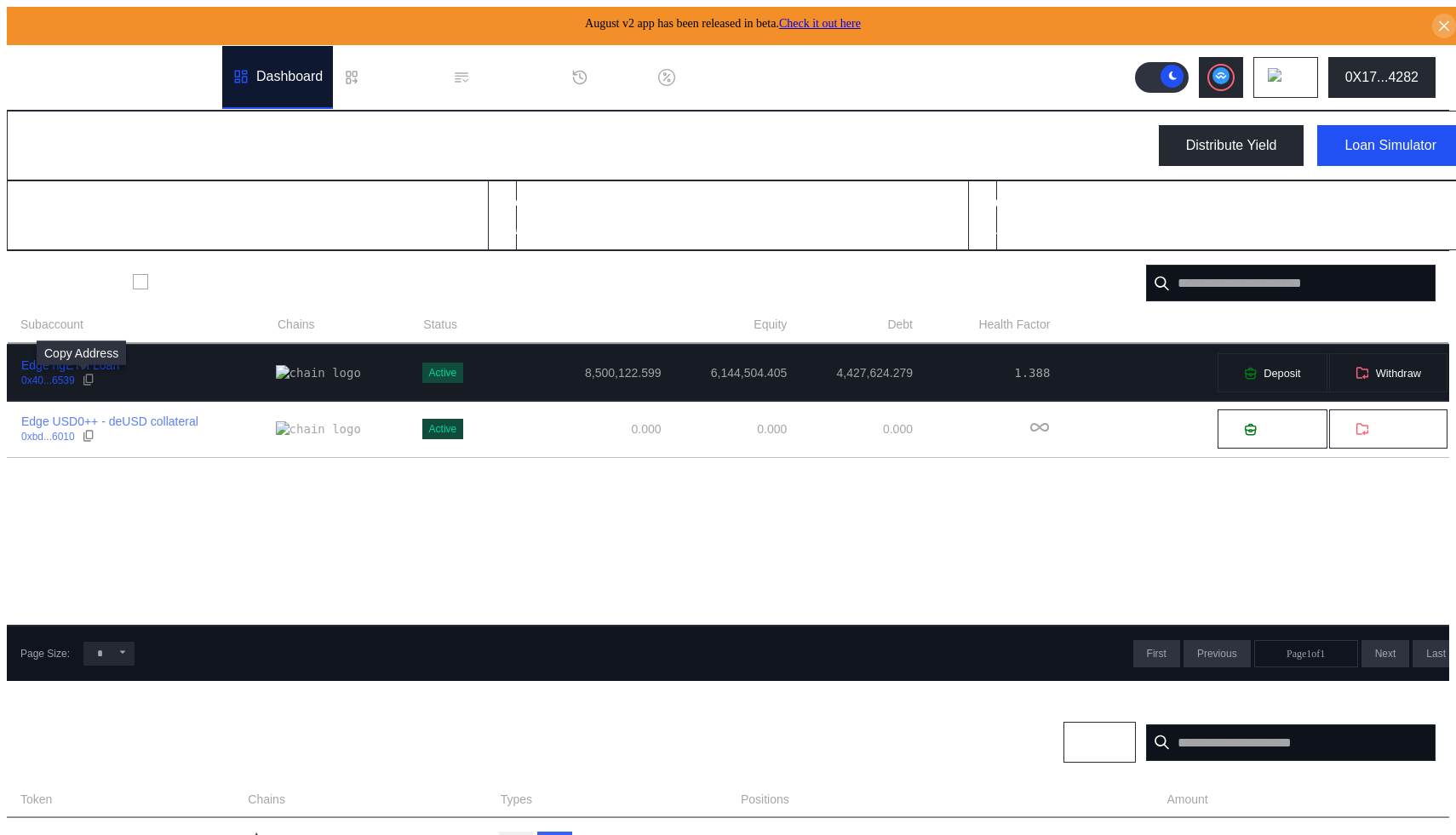
click at [82, 379] on icon at bounding box center [88, 380] width 14 height 14
